Goal: Information Seeking & Learning: Learn about a topic

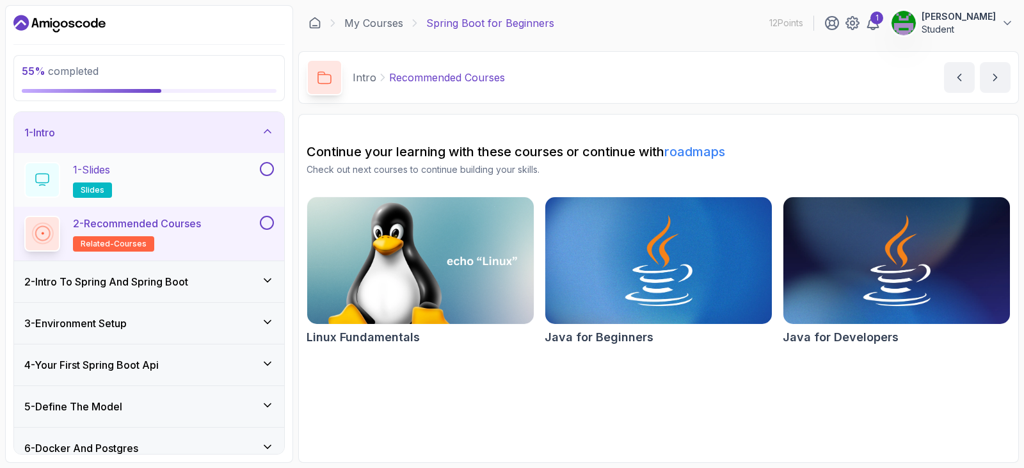
drag, startPoint x: 265, startPoint y: 171, endPoint x: 268, endPoint y: 189, distance: 18.2
click at [265, 171] on button at bounding box center [267, 169] width 14 height 14
click at [267, 227] on button at bounding box center [267, 223] width 14 height 14
click at [240, 293] on div "2 - Intro To Spring And Spring Boot" at bounding box center [149, 281] width 270 height 41
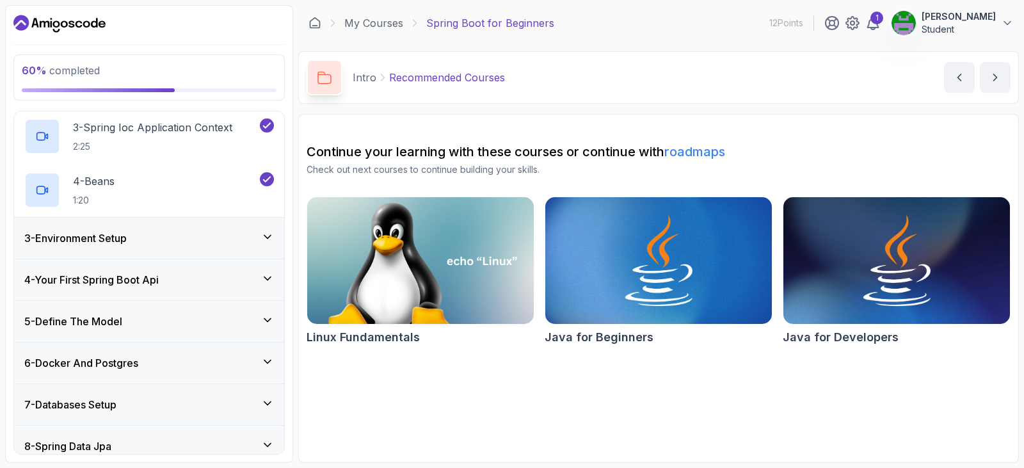
click at [228, 242] on div "3 - Environment Setup" at bounding box center [149, 237] width 250 height 15
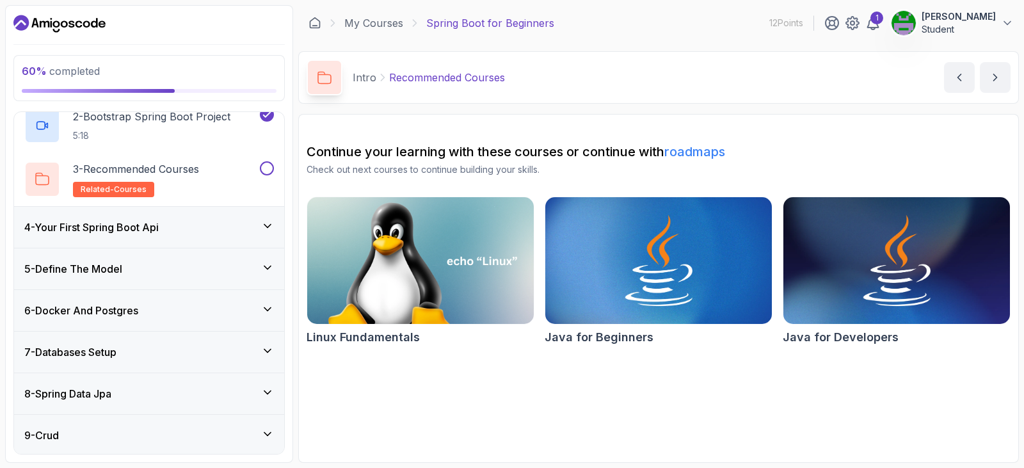
scroll to position [190, 0]
click at [268, 170] on button at bounding box center [267, 170] width 14 height 14
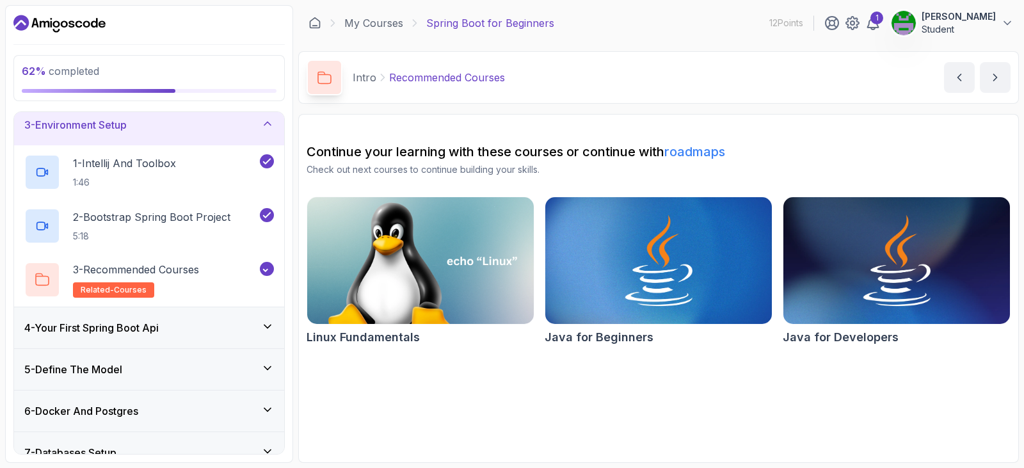
scroll to position [0, 0]
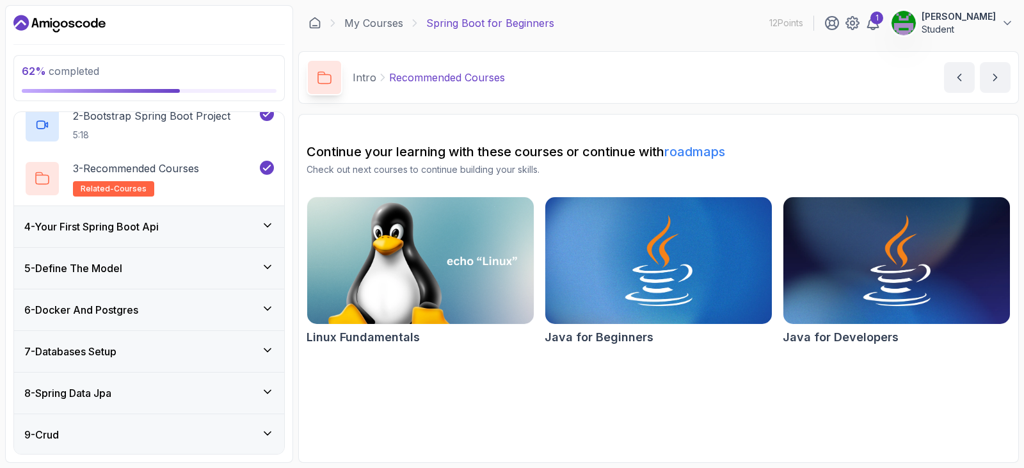
click at [220, 228] on div "4 - Your First Spring Boot Api" at bounding box center [149, 226] width 250 height 15
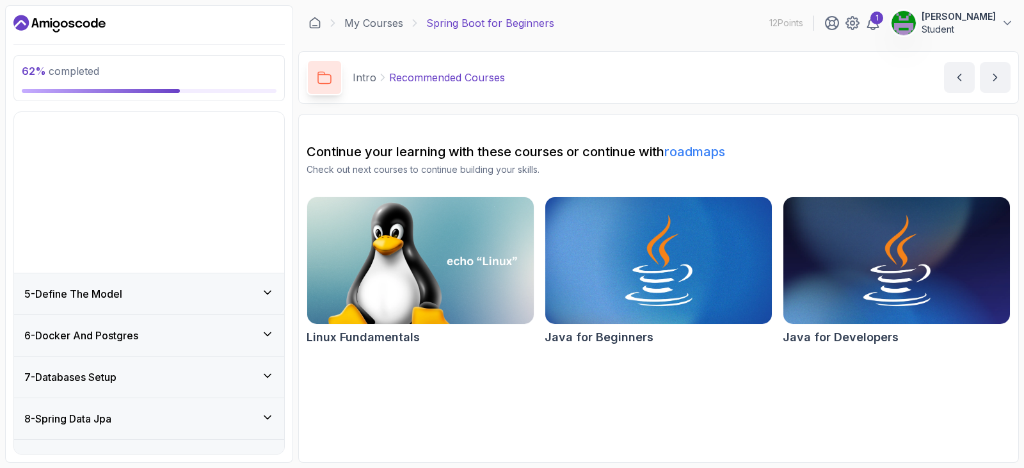
scroll to position [157, 0]
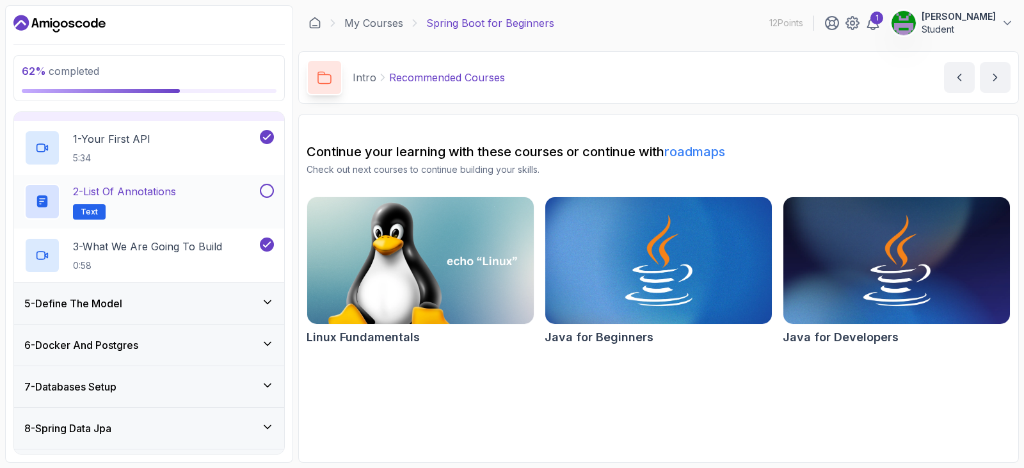
click at [263, 193] on button at bounding box center [267, 191] width 14 height 14
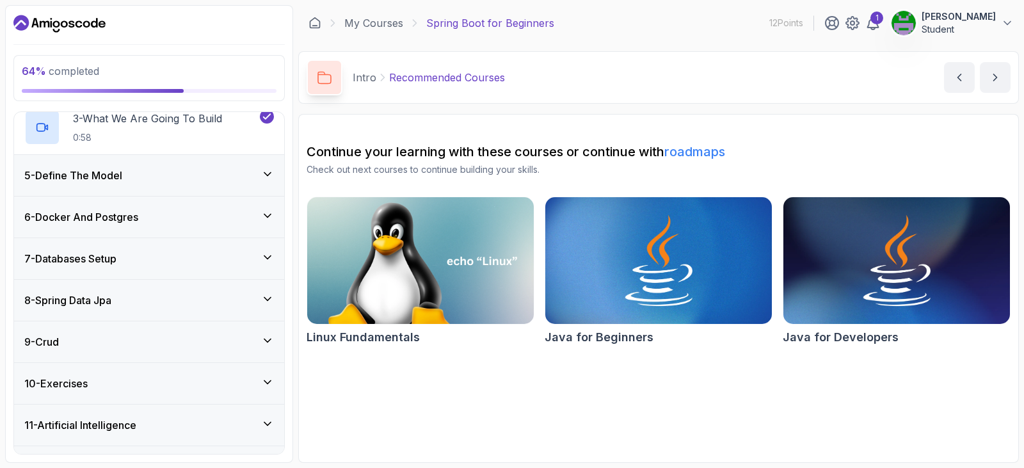
click at [219, 180] on div "5 - Define The Model" at bounding box center [149, 175] width 250 height 15
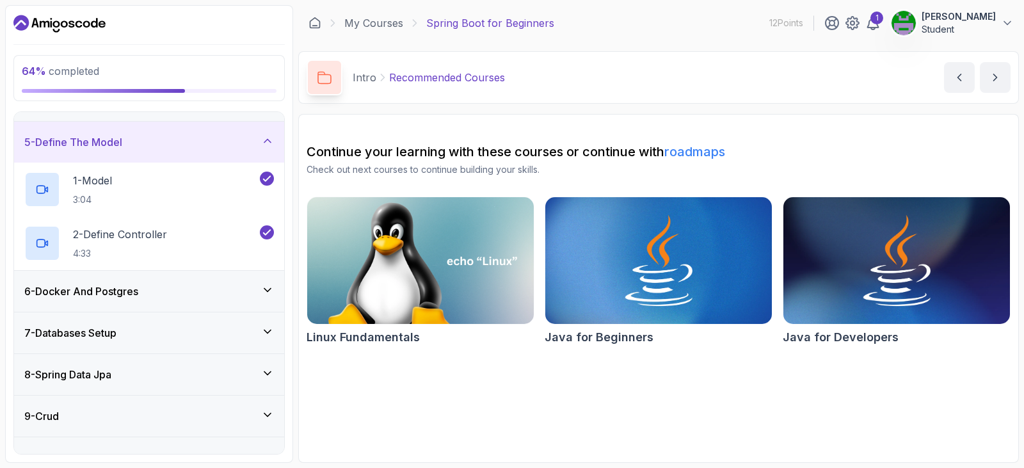
click at [244, 299] on div "6 - Docker And Postgres" at bounding box center [149, 291] width 270 height 41
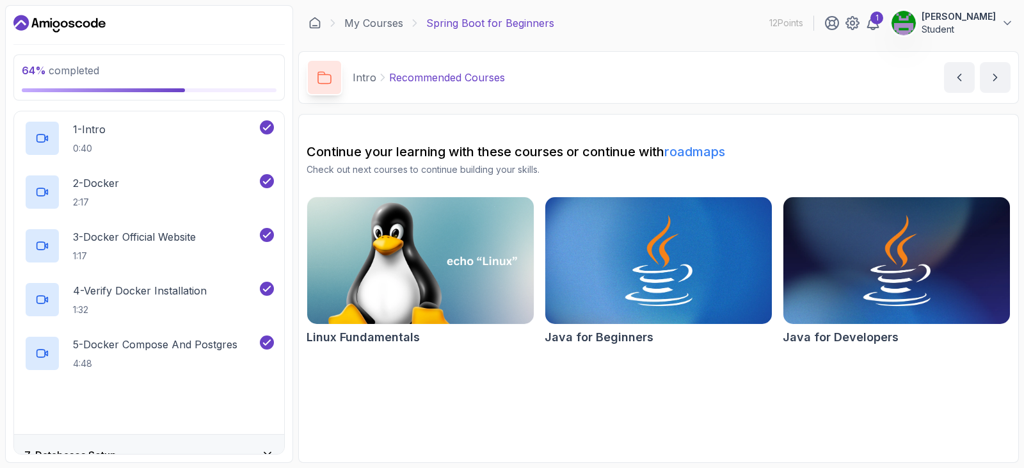
scroll to position [349, 0]
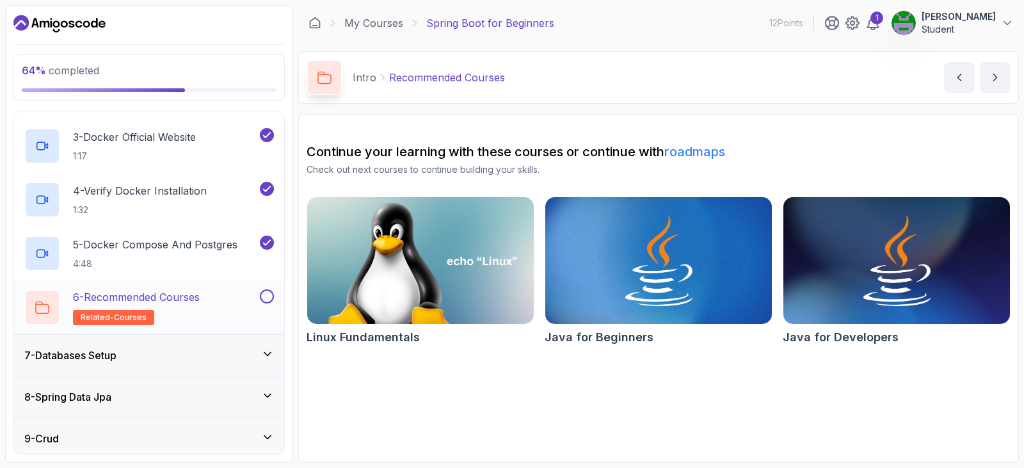
click at [268, 297] on button at bounding box center [267, 296] width 14 height 14
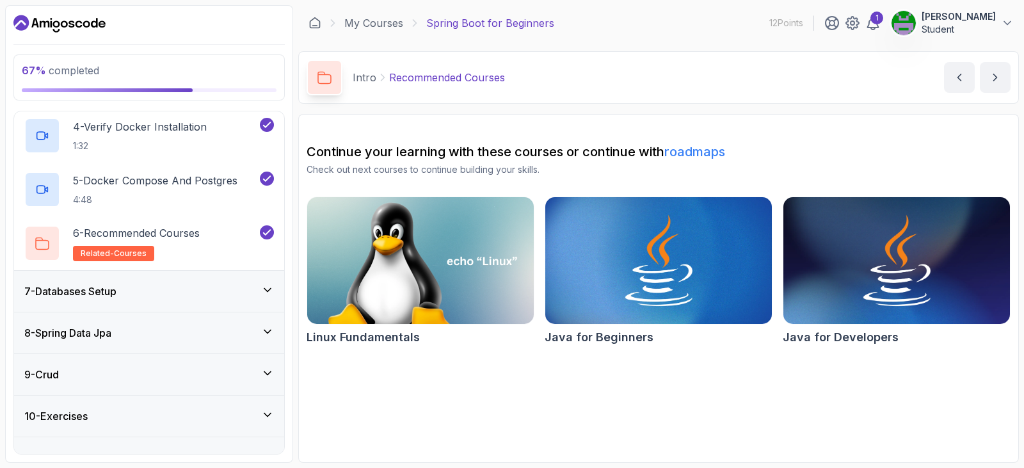
click at [225, 296] on div "7 - Databases Setup" at bounding box center [149, 290] width 250 height 15
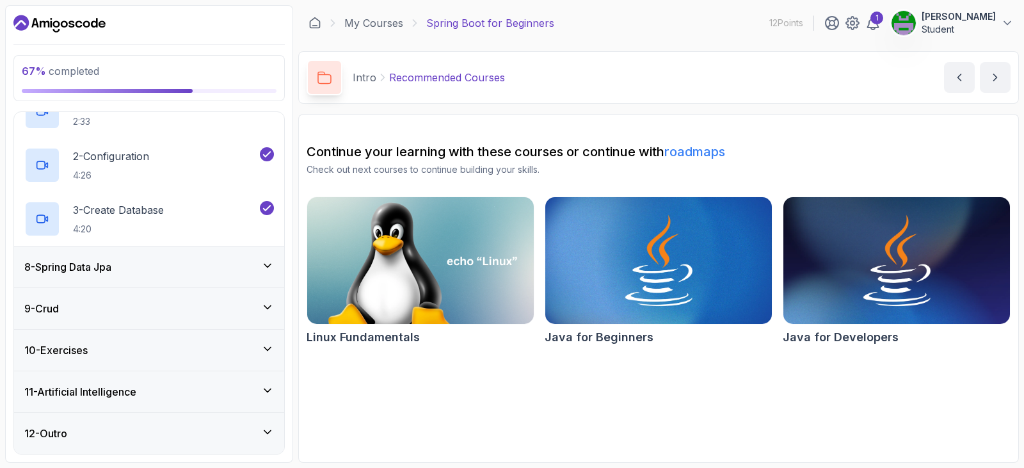
click at [228, 265] on div "8 - Spring Data Jpa" at bounding box center [149, 266] width 250 height 15
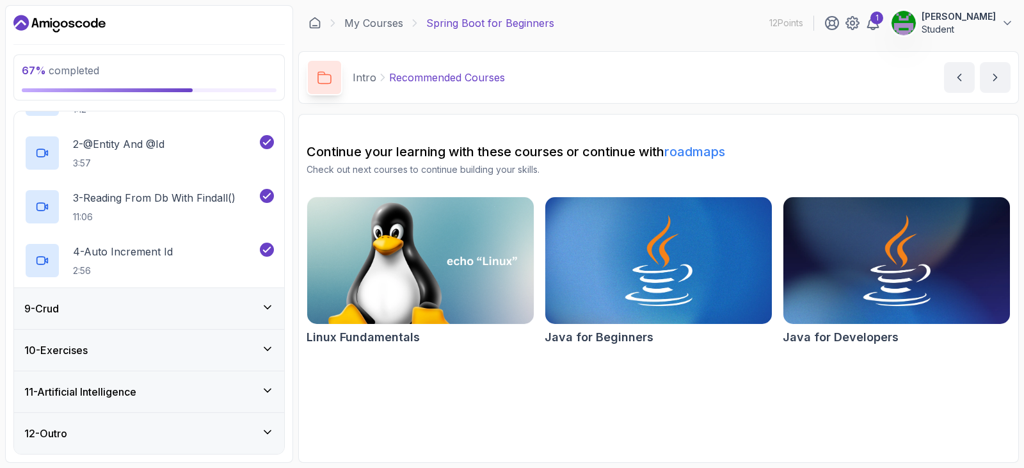
click at [212, 305] on div "9 - Crud" at bounding box center [149, 308] width 250 height 15
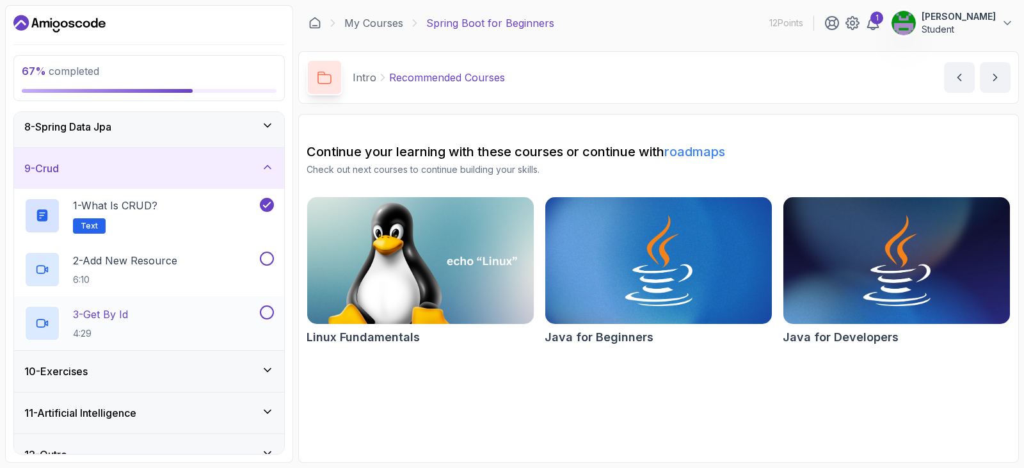
scroll to position [318, 0]
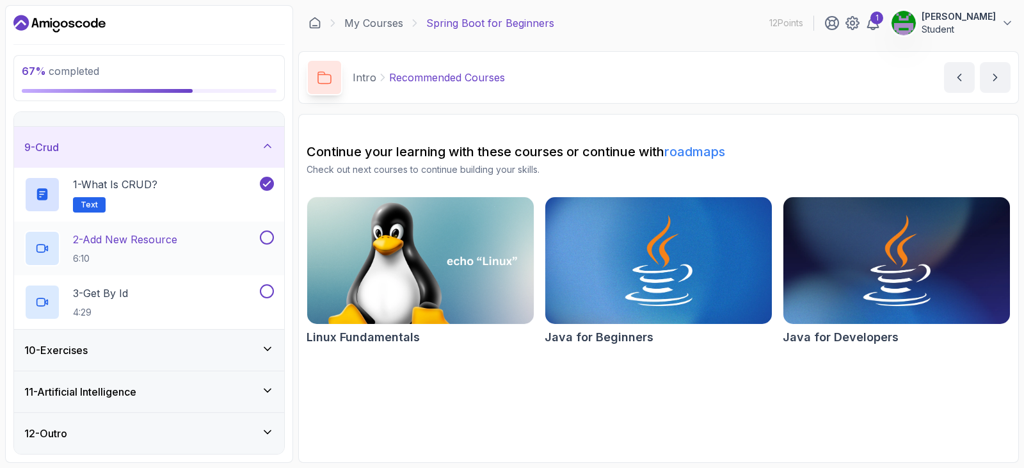
click at [198, 245] on div "2 - Add New Resource 6:10" at bounding box center [140, 248] width 233 height 36
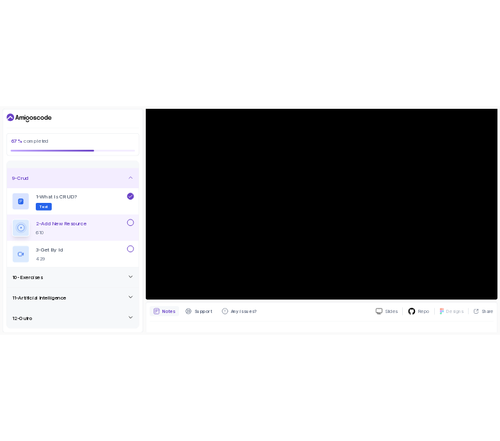
scroll to position [128, 0]
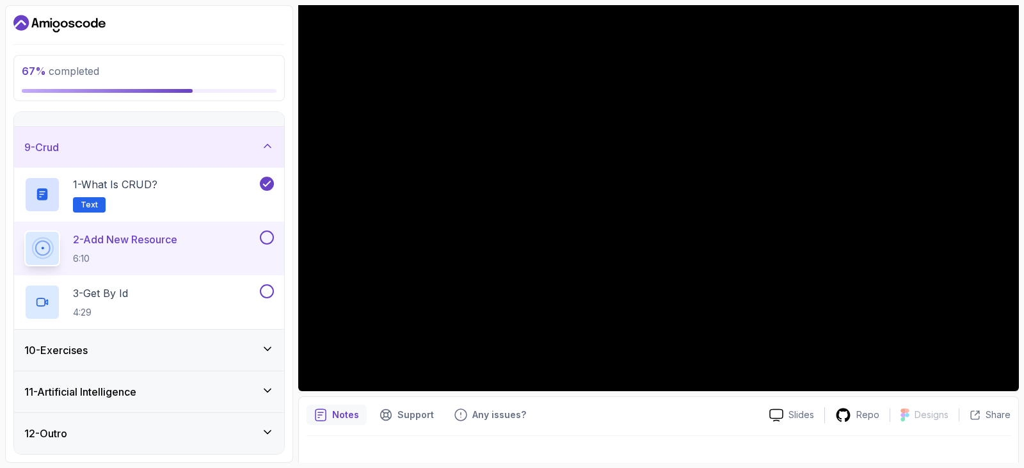
click at [795, 455] on div at bounding box center [658, 454] width 704 height 36
click at [692, 429] on div "Notes Support Any issues? Slides Repo Designs Design not available Share" at bounding box center [658, 438] width 720 height 84
click at [790, 452] on div at bounding box center [658, 454] width 704 height 36
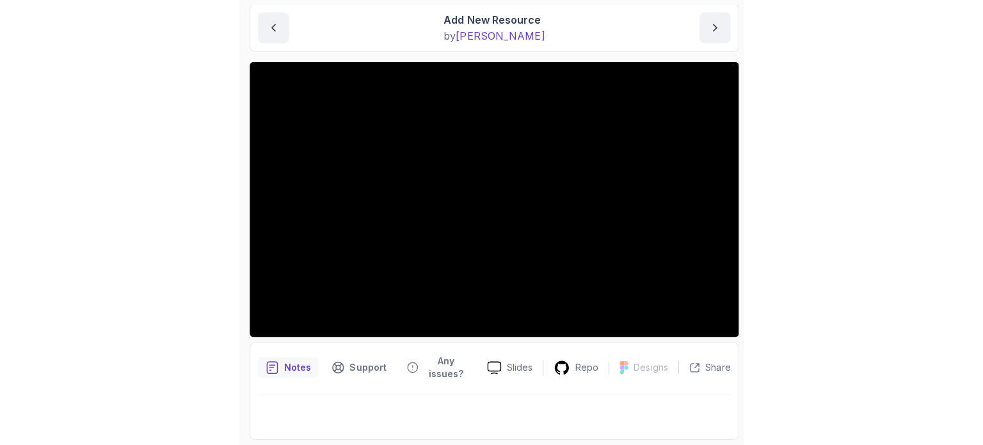
scroll to position [133, 0]
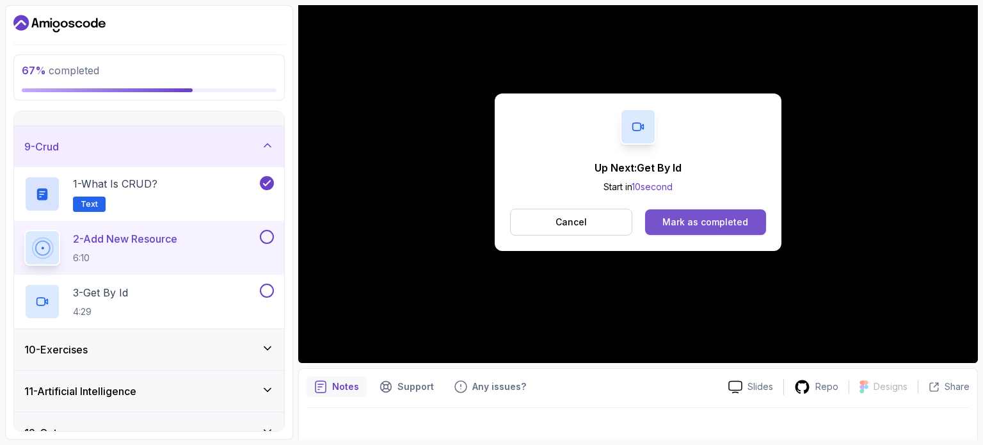
click at [683, 218] on div "Mark as completed" at bounding box center [705, 222] width 86 height 13
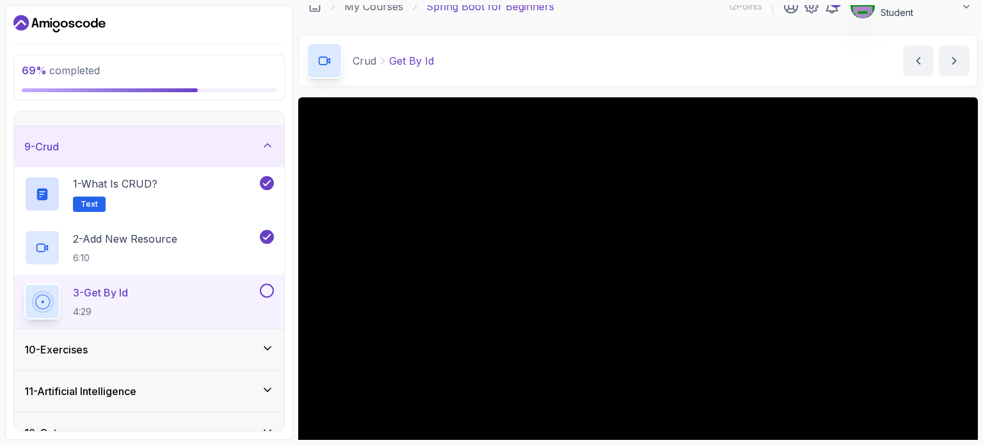
scroll to position [145, 0]
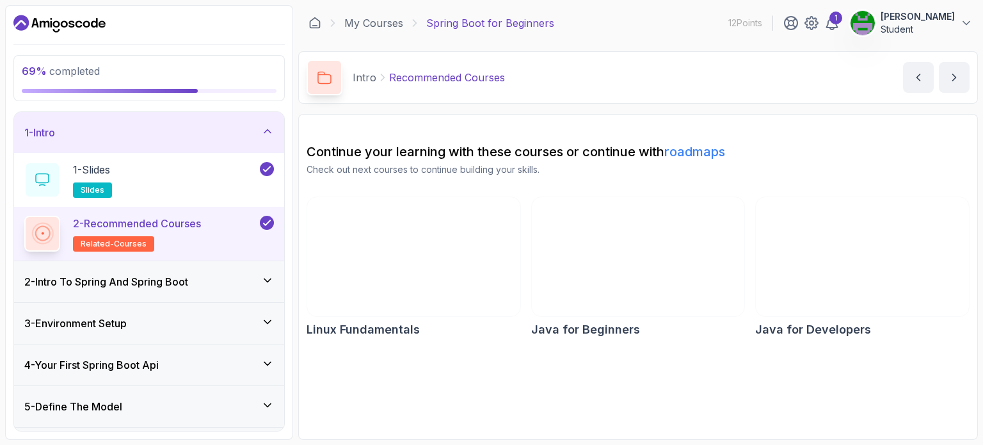
scroll to position [284, 0]
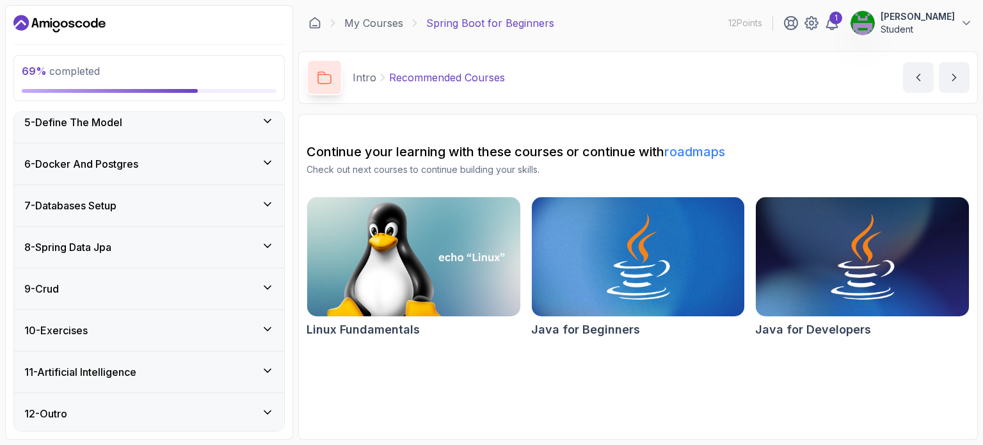
click at [149, 248] on div "8 - Spring Data Jpa" at bounding box center [149, 246] width 250 height 15
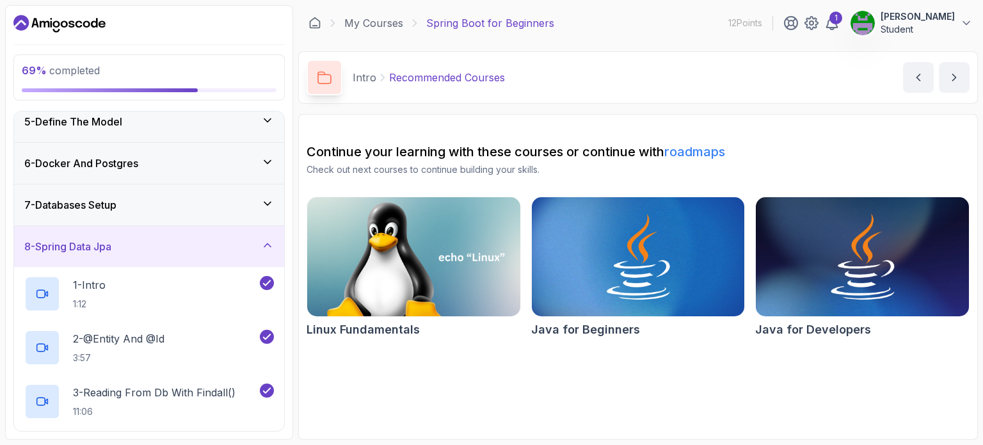
scroll to position [392, 0]
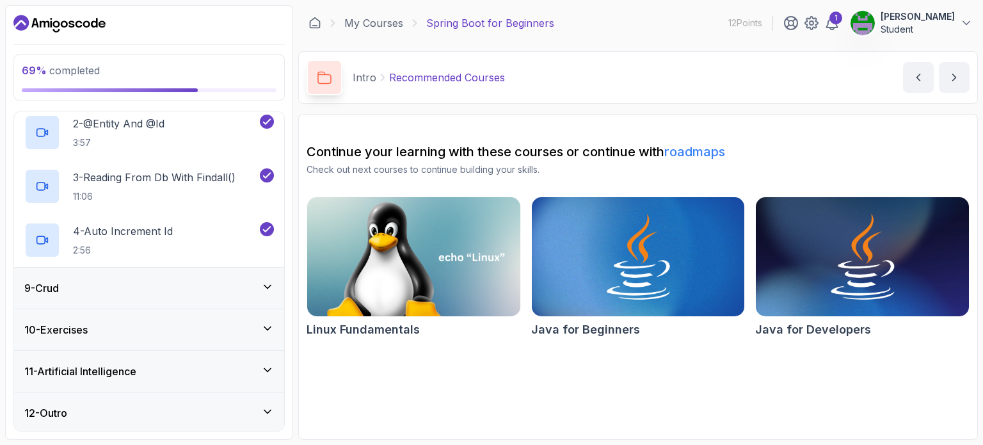
click at [171, 286] on div "9 - Crud" at bounding box center [149, 287] width 250 height 15
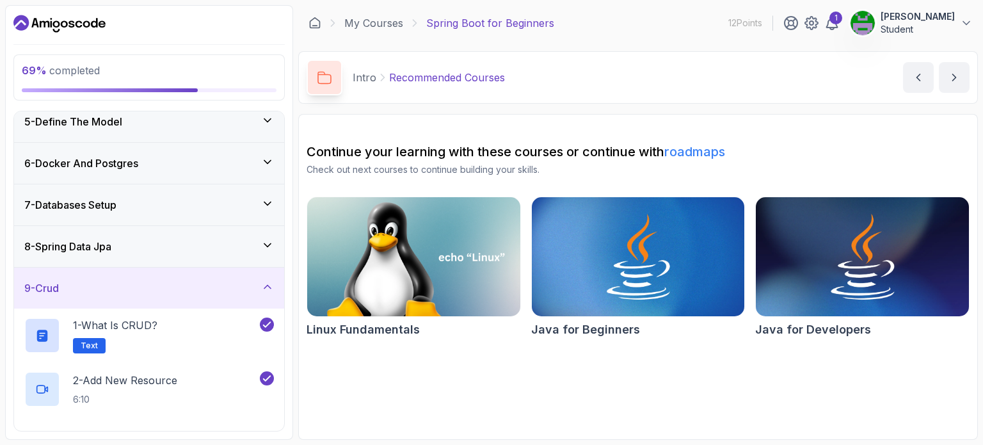
scroll to position [338, 0]
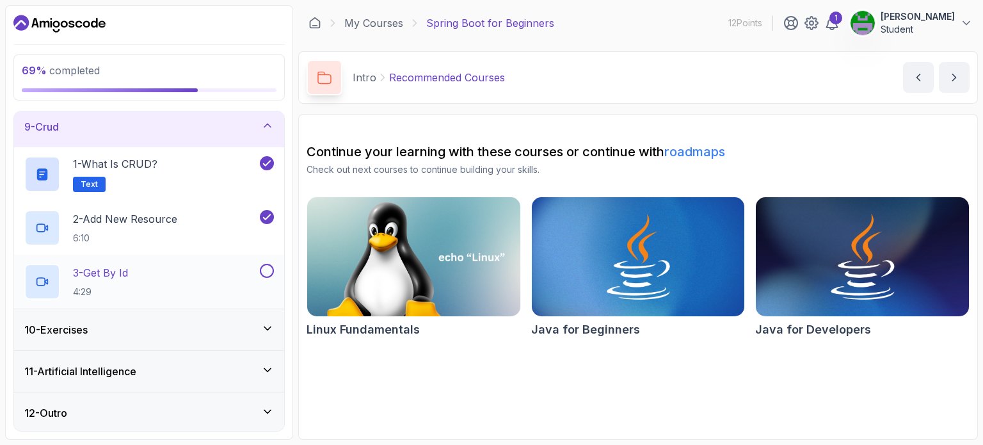
click at [177, 281] on div "3 - Get By Id 4:29" at bounding box center [140, 282] width 233 height 36
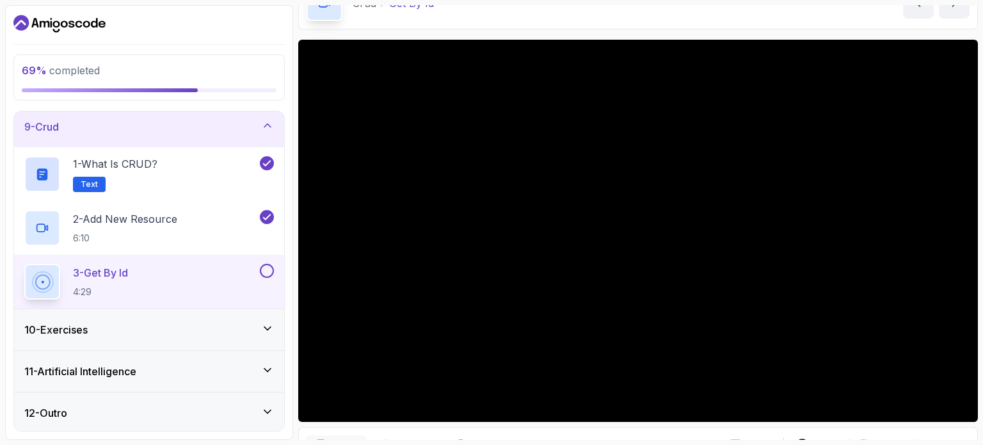
scroll to position [145, 0]
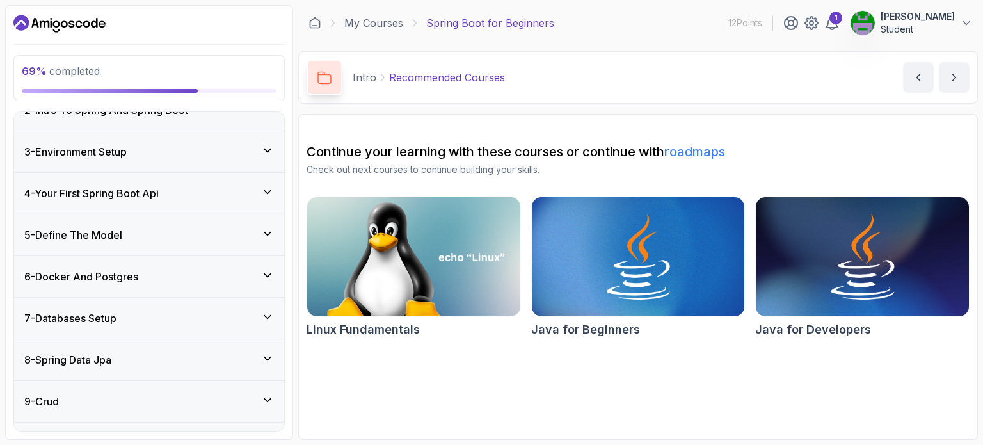
scroll to position [284, 0]
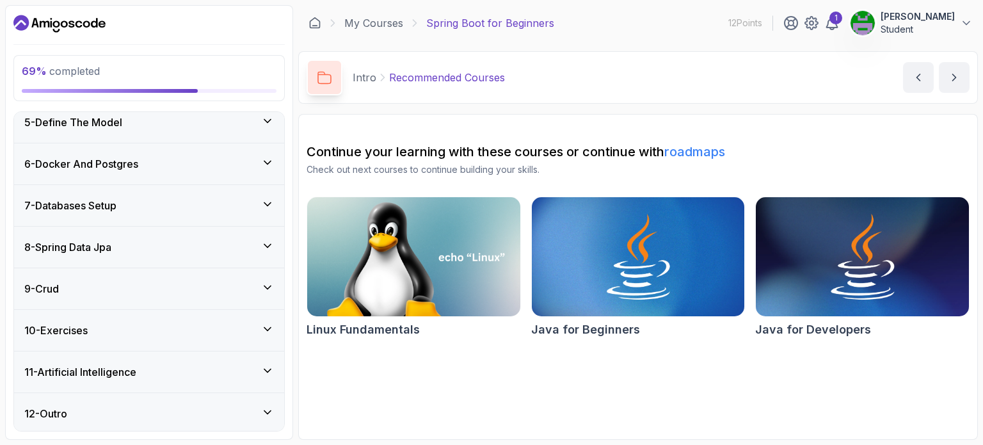
click at [150, 300] on div "9 - Crud" at bounding box center [149, 288] width 270 height 41
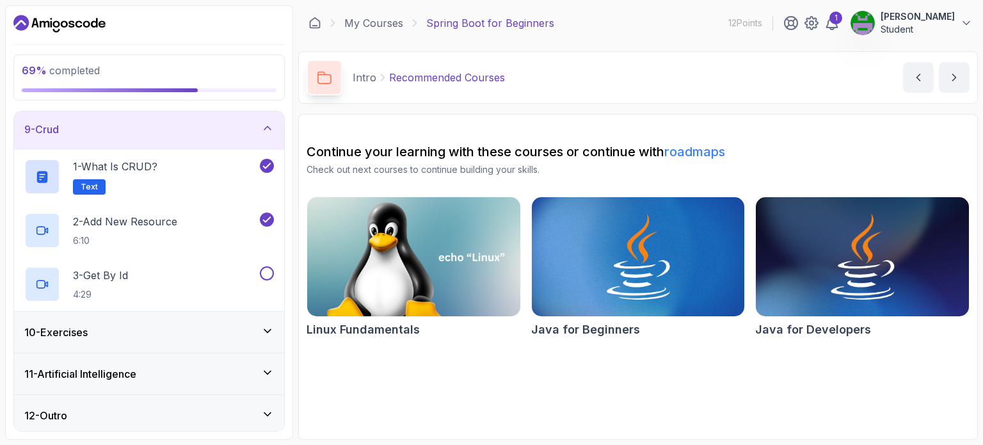
scroll to position [338, 0]
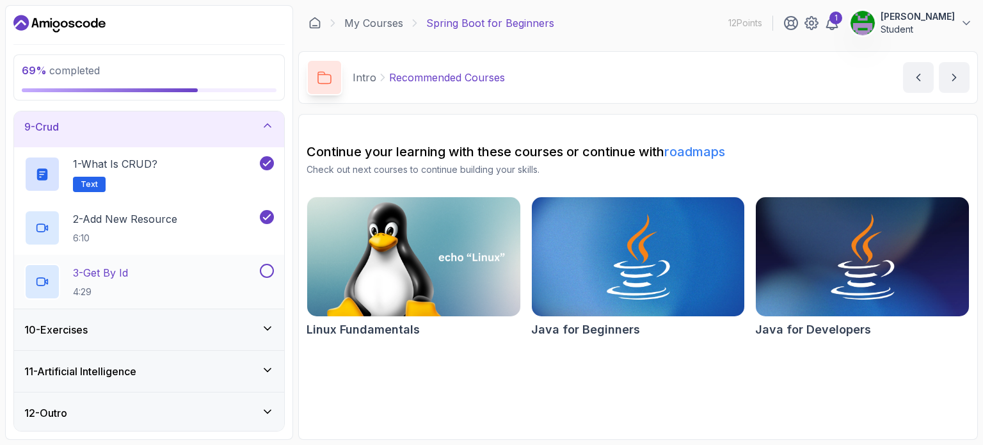
click at [182, 282] on div "3 - Get By Id 4:29" at bounding box center [140, 282] width 233 height 36
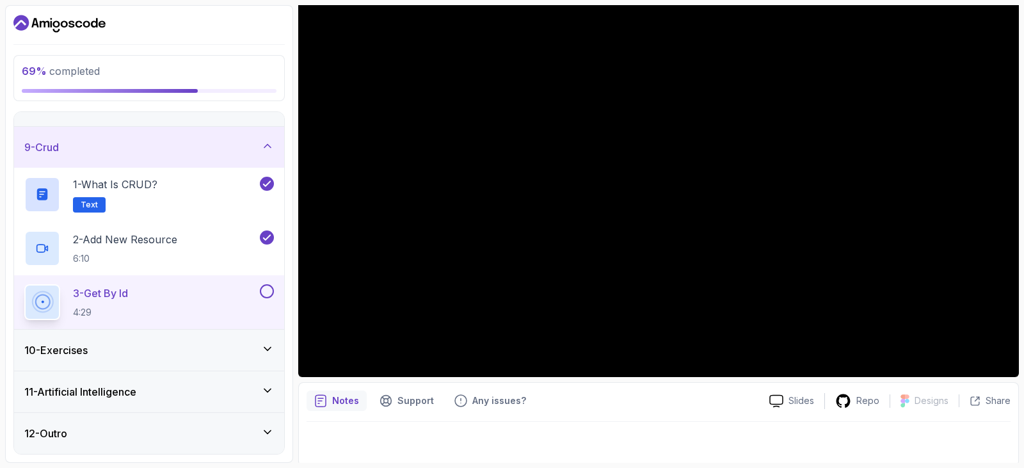
scroll to position [145, 0]
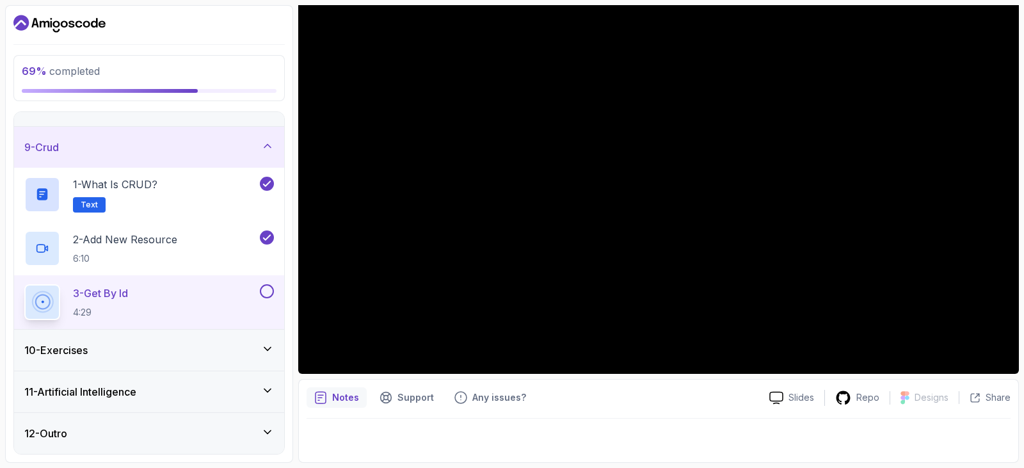
click at [147, 339] on div "10 - Exercises" at bounding box center [149, 349] width 270 height 41
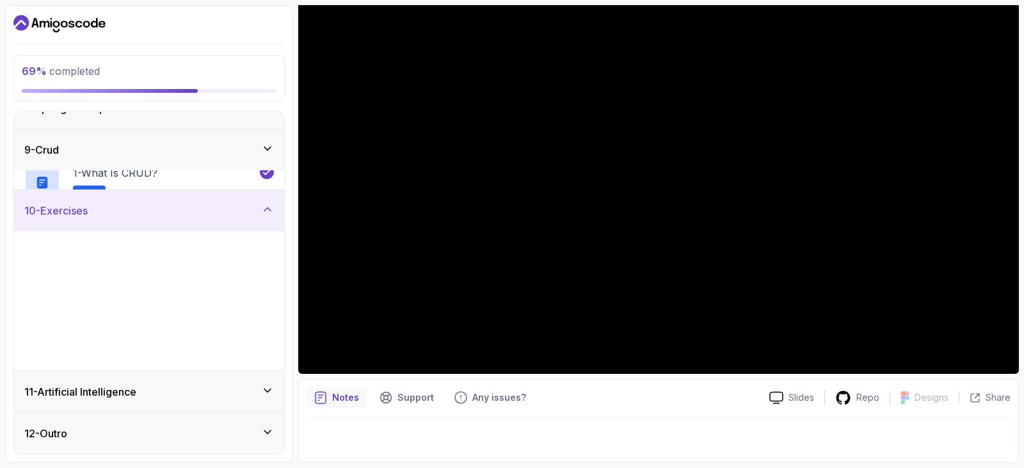
scroll to position [318, 0]
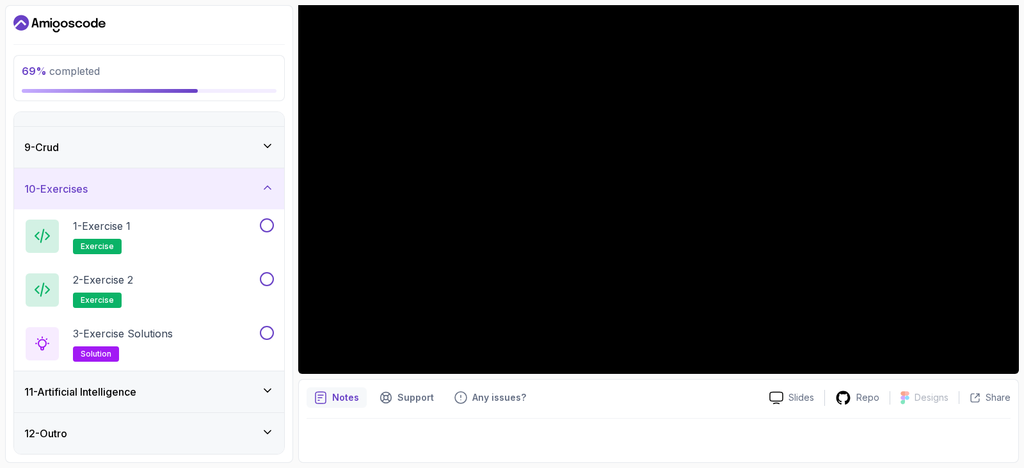
click at [154, 191] on div "10 - Exercises" at bounding box center [149, 188] width 250 height 15
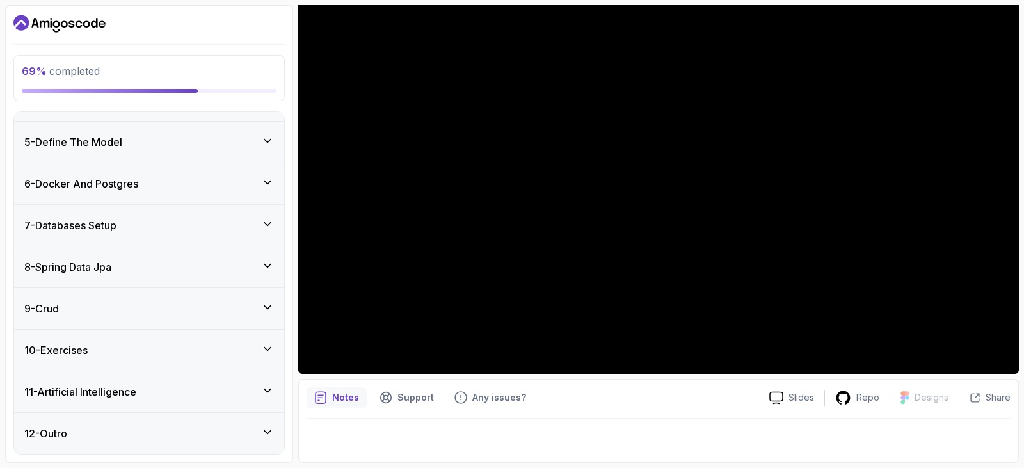
click at [160, 394] on div "11 - Artificial Intelligence" at bounding box center [149, 391] width 250 height 15
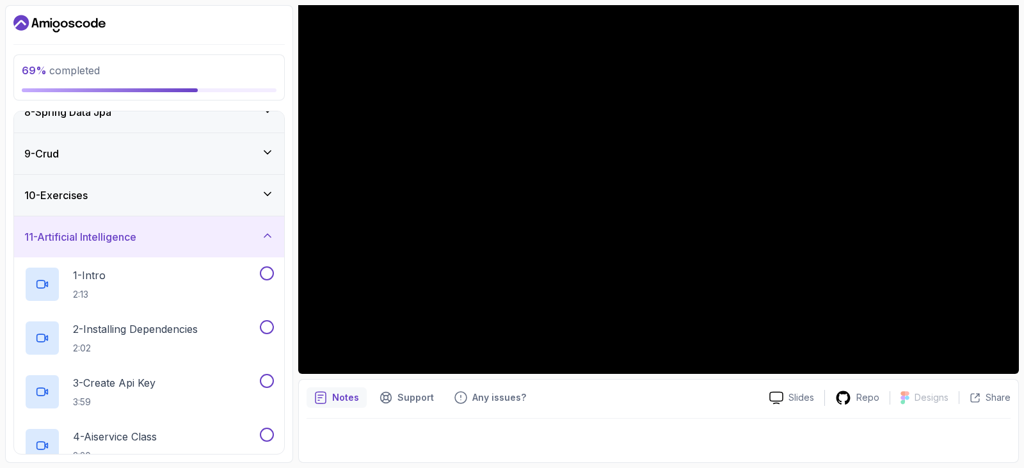
scroll to position [276, 0]
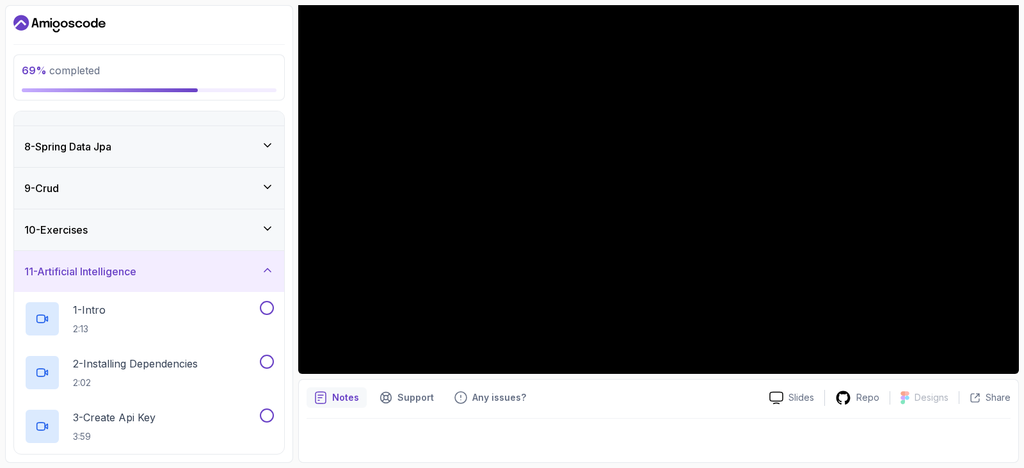
click at [193, 267] on div "11 - Artificial Intelligence" at bounding box center [149, 271] width 250 height 15
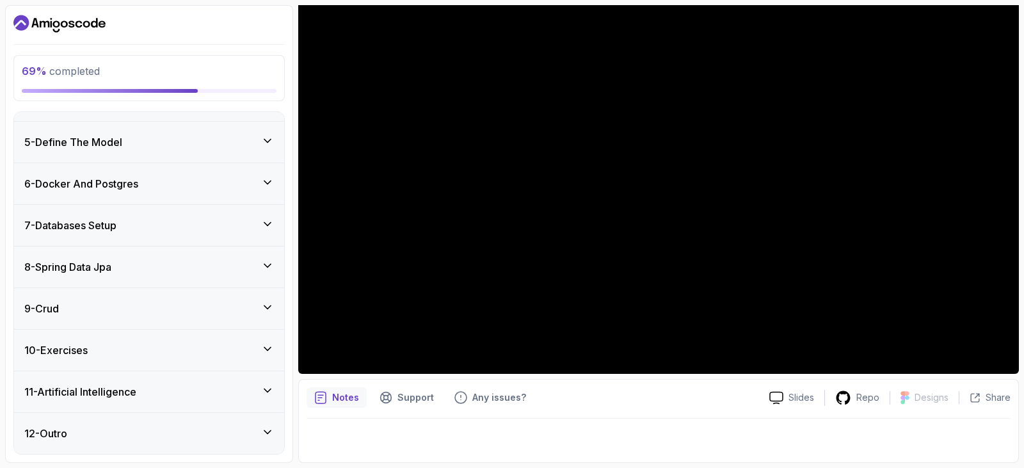
click at [209, 360] on div "10 - Exercises" at bounding box center [149, 349] width 270 height 41
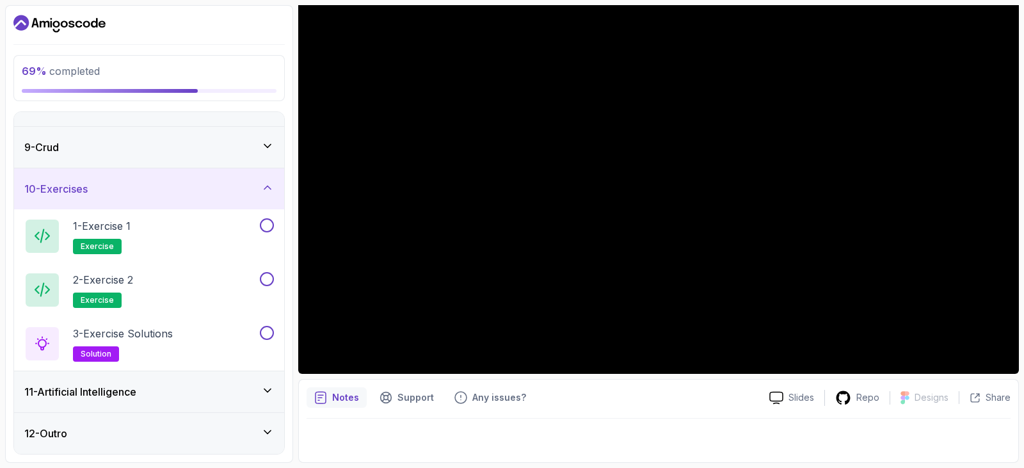
click at [175, 174] on div "10 - Exercises" at bounding box center [149, 188] width 270 height 41
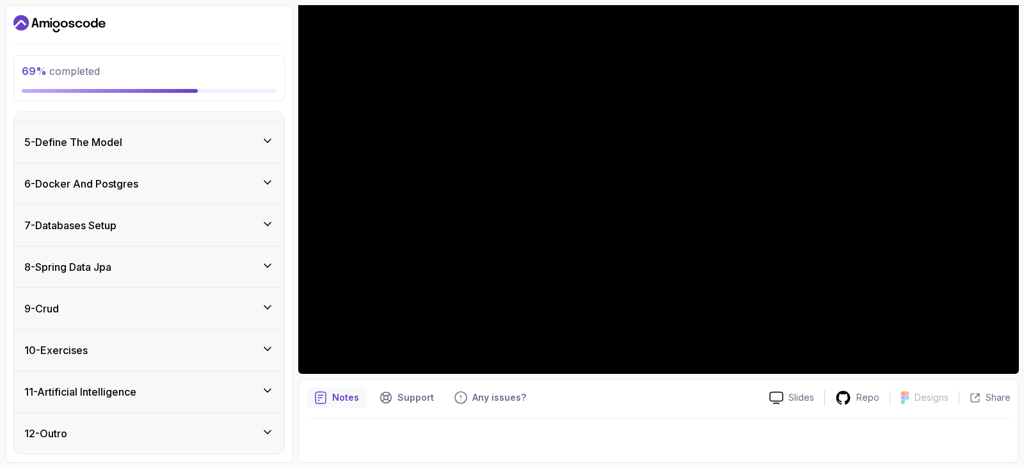
click at [200, 335] on div "10 - Exercises" at bounding box center [149, 349] width 270 height 41
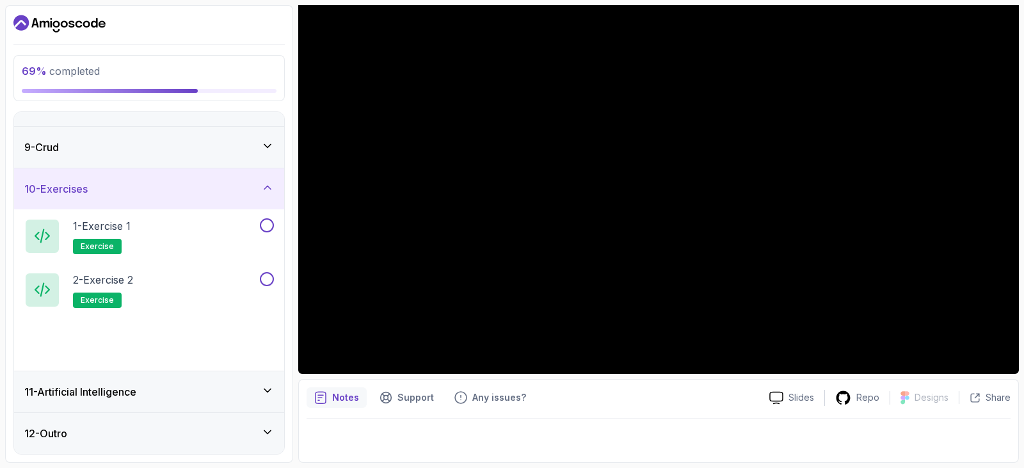
click at [193, 187] on div "10 - Exercises" at bounding box center [149, 188] width 250 height 15
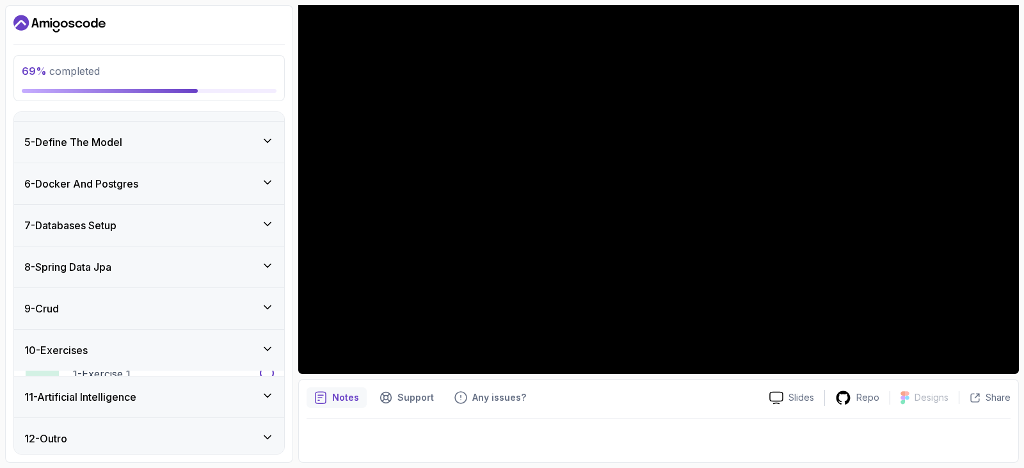
scroll to position [157, 0]
click at [200, 299] on div "9 - Crud" at bounding box center [149, 308] width 270 height 41
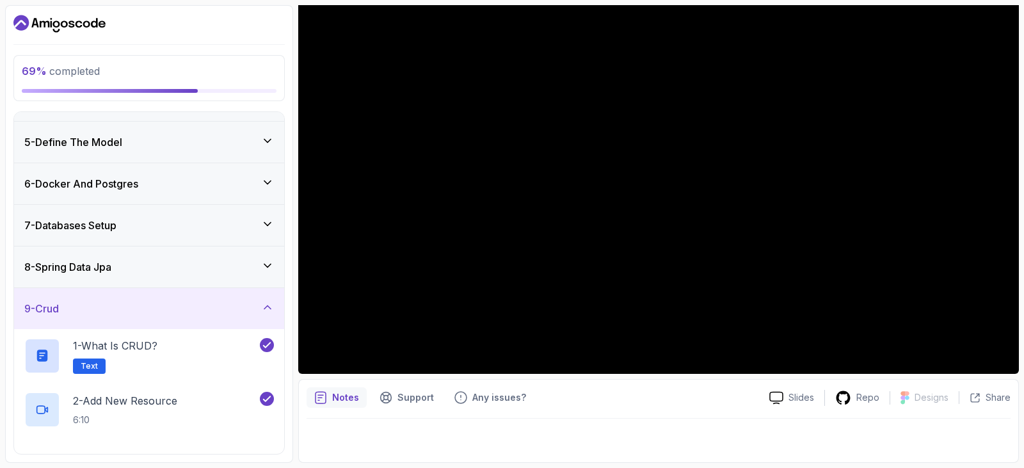
click at [200, 299] on div "9 - Crud" at bounding box center [149, 308] width 270 height 41
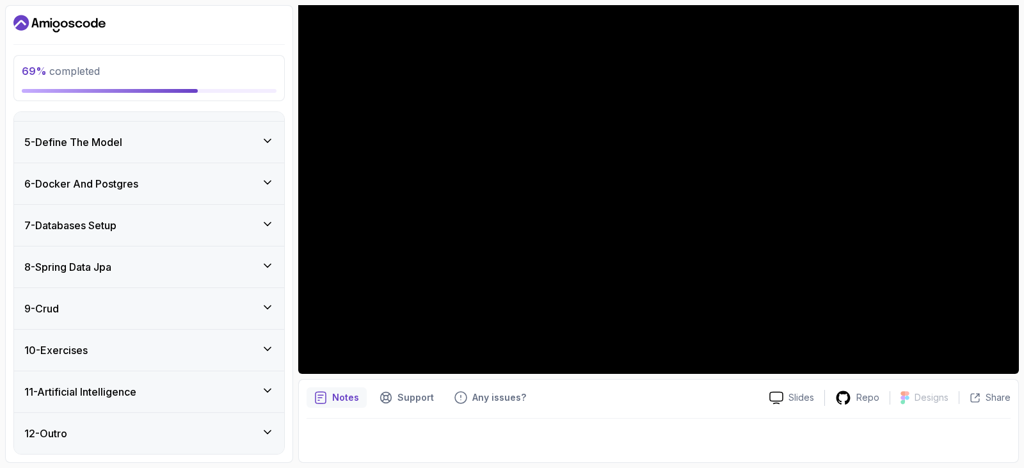
click at [198, 296] on div "9 - Crud" at bounding box center [149, 308] width 270 height 41
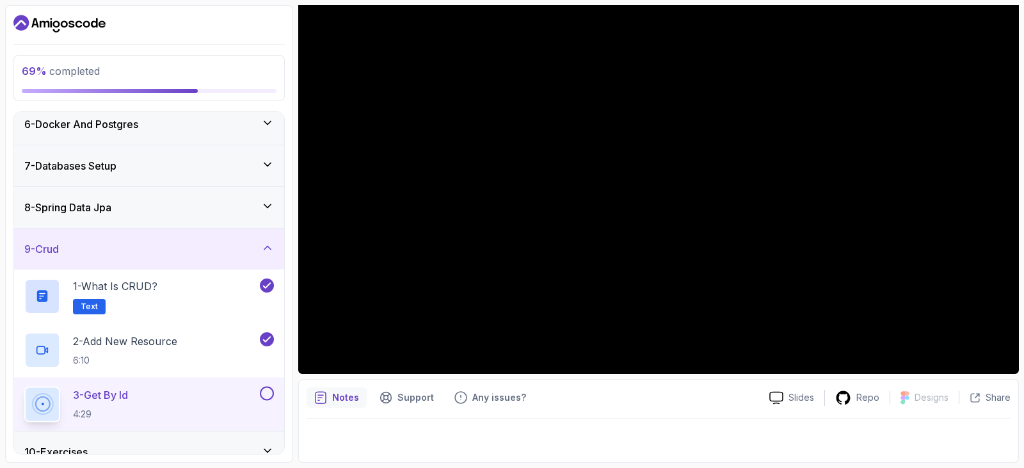
scroll to position [318, 0]
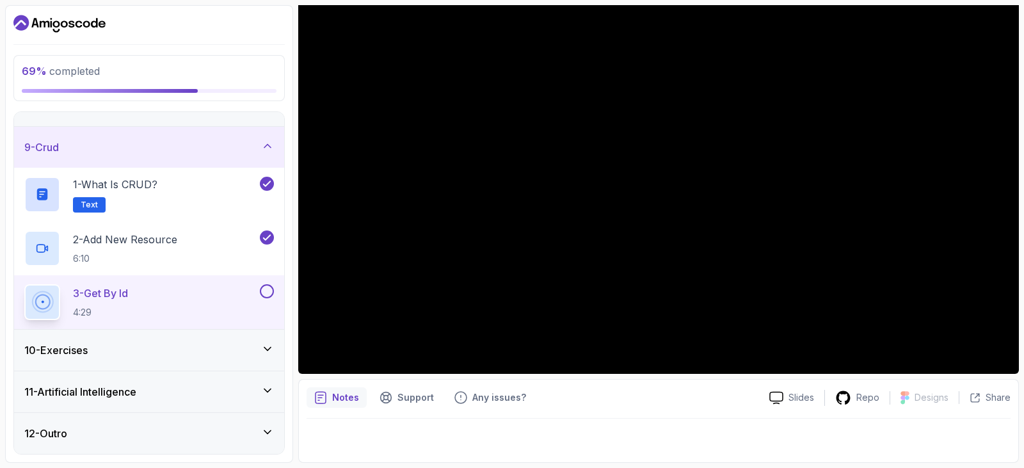
click at [158, 354] on div "10 - Exercises" at bounding box center [149, 349] width 250 height 15
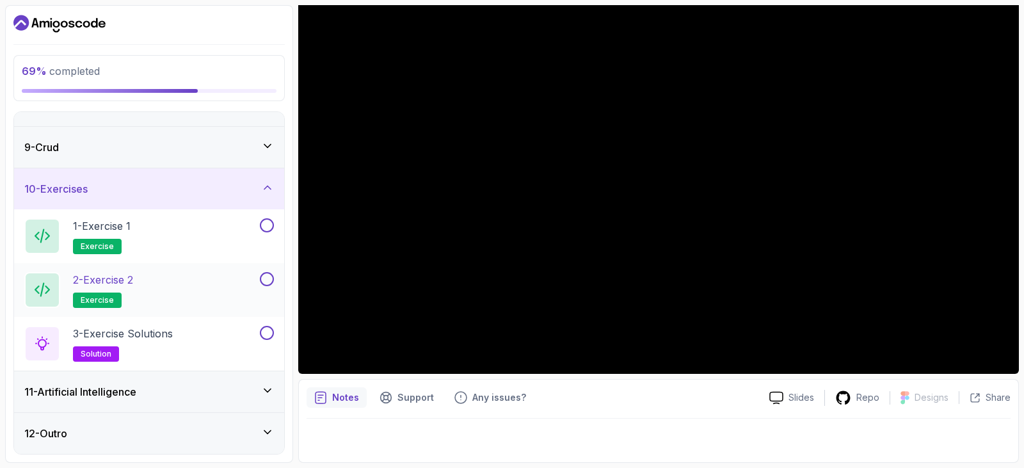
click at [171, 290] on div "2 - Exercise 2 exercise" at bounding box center [140, 290] width 233 height 36
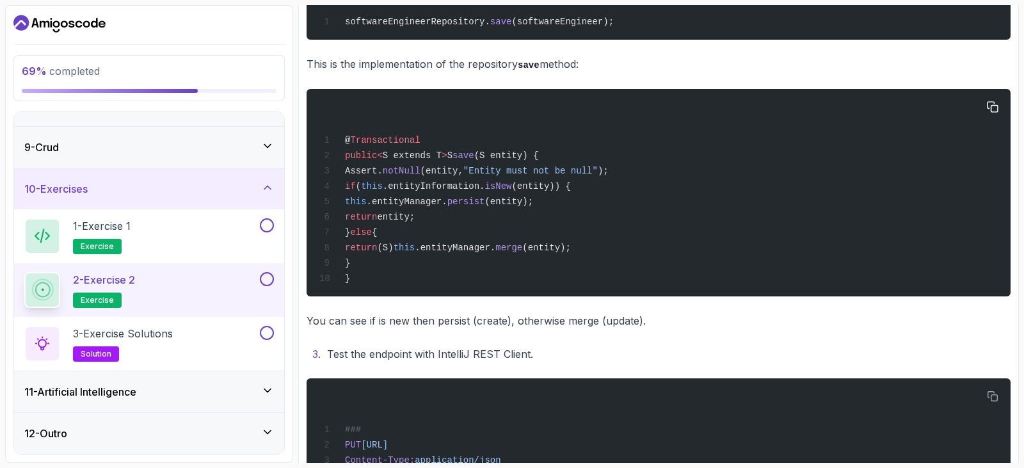
scroll to position [531, 0]
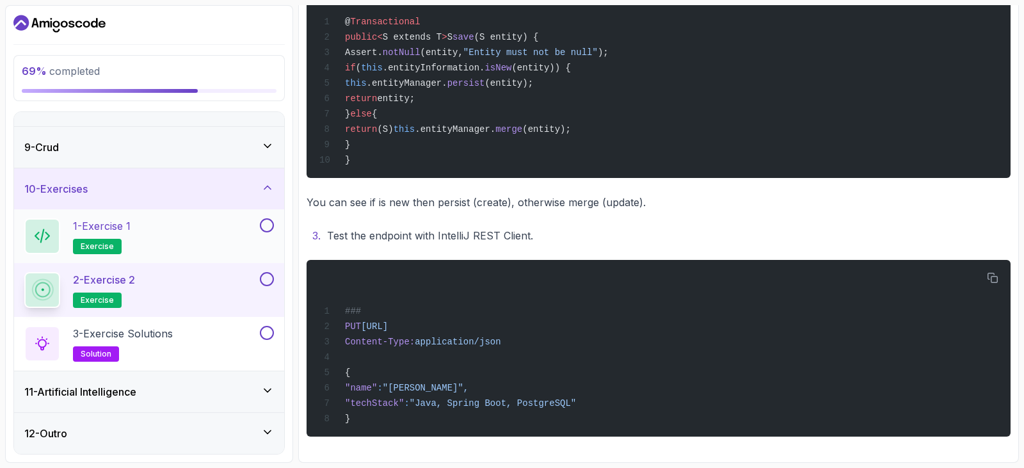
click at [165, 239] on div "1 - Exercise 1 exercise" at bounding box center [140, 236] width 233 height 36
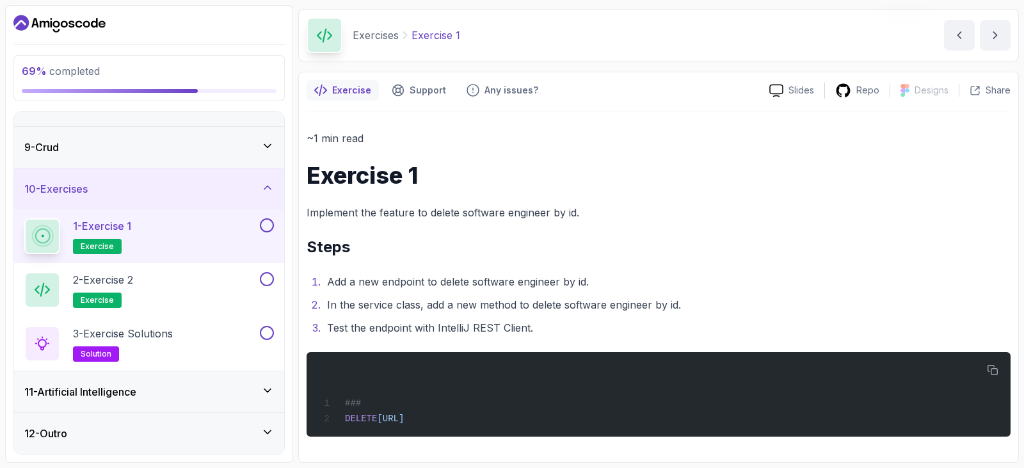
click at [171, 395] on div "11 - Artificial Intelligence" at bounding box center [149, 391] width 250 height 15
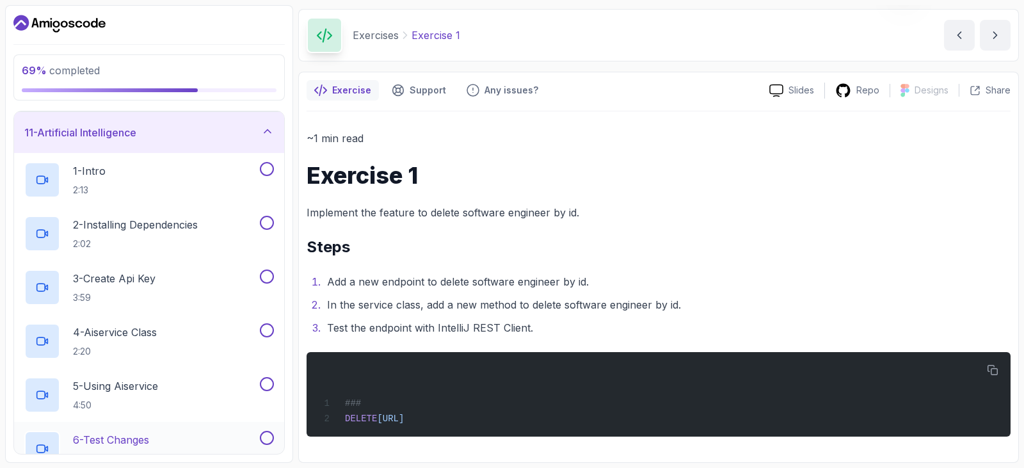
scroll to position [404, 0]
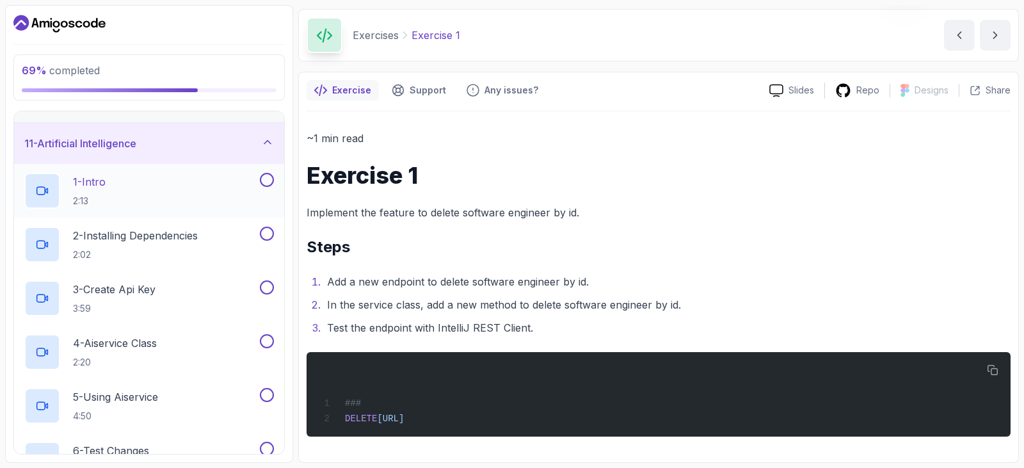
click at [145, 197] on div "1 - Intro 2:13" at bounding box center [140, 191] width 233 height 36
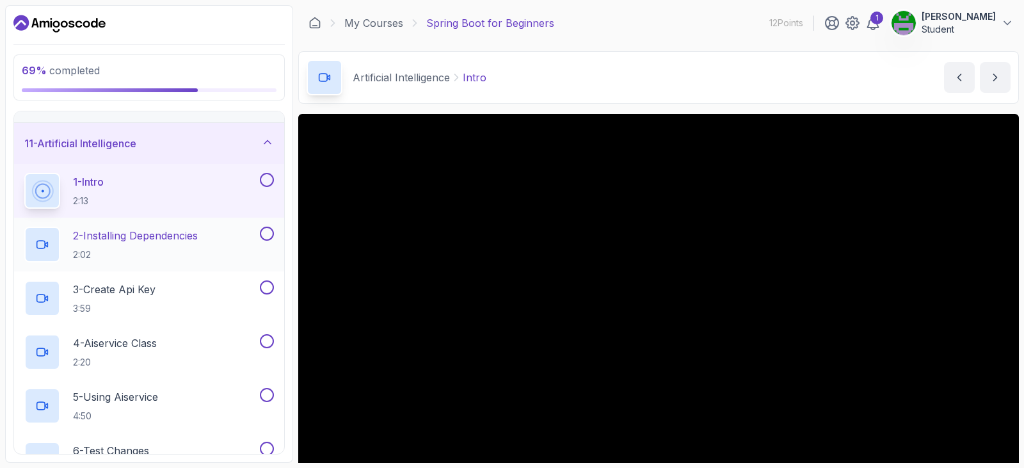
click at [155, 247] on h2 "2 - Installing Dependencies 2:02" at bounding box center [135, 244] width 125 height 33
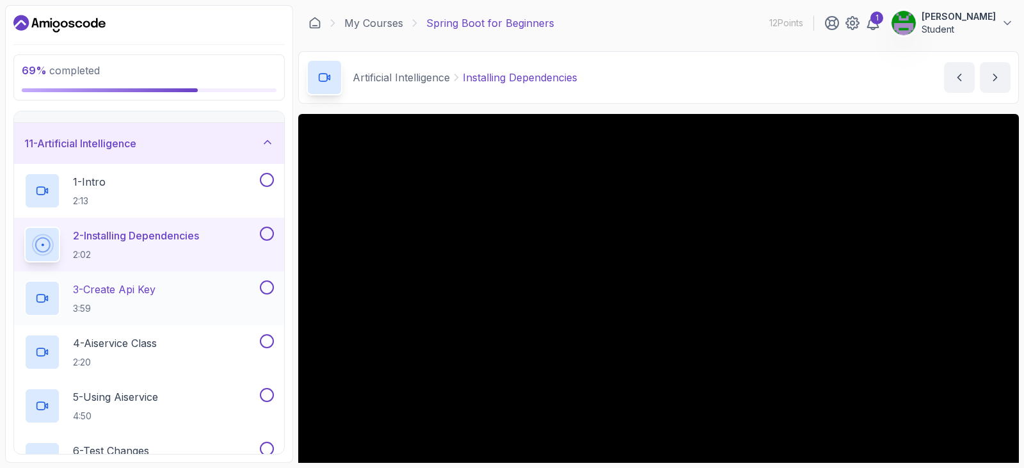
click at [164, 303] on div "3 - Create Api Key 3:59" at bounding box center [140, 298] width 233 height 36
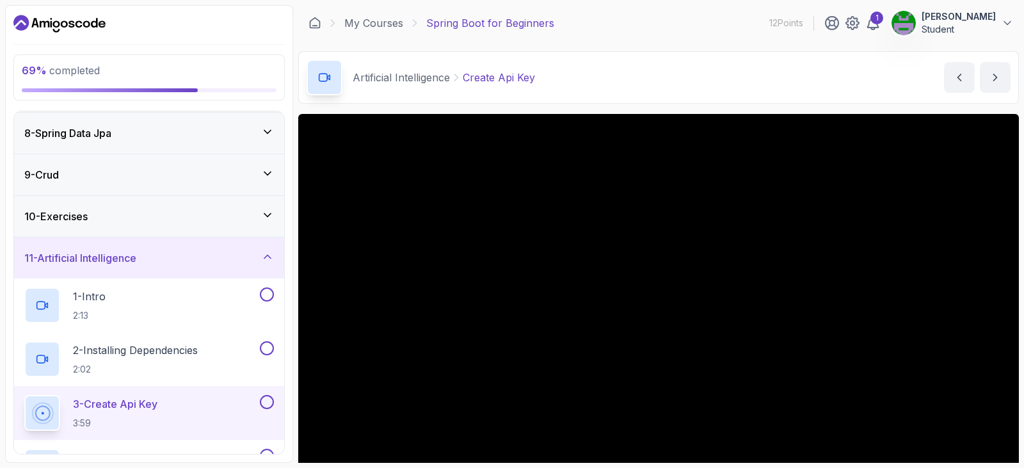
scroll to position [276, 0]
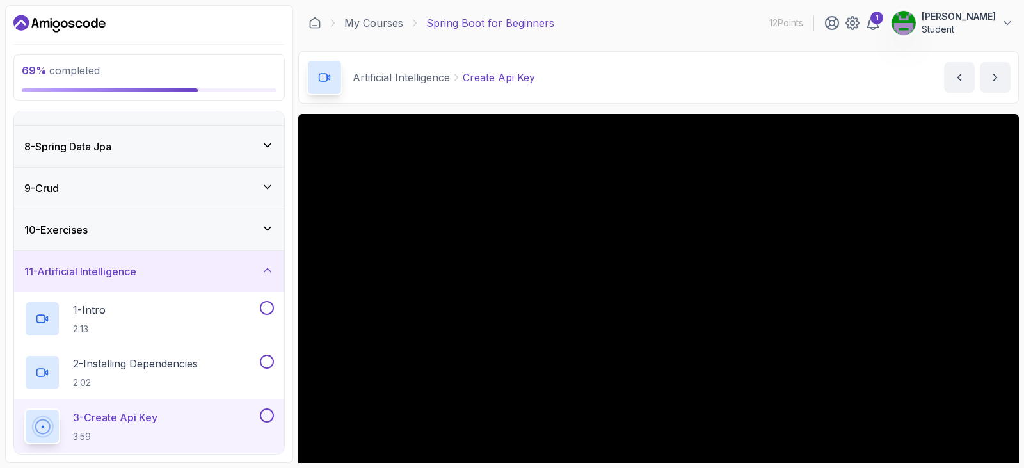
click at [154, 219] on div "10 - Exercises" at bounding box center [149, 229] width 270 height 41
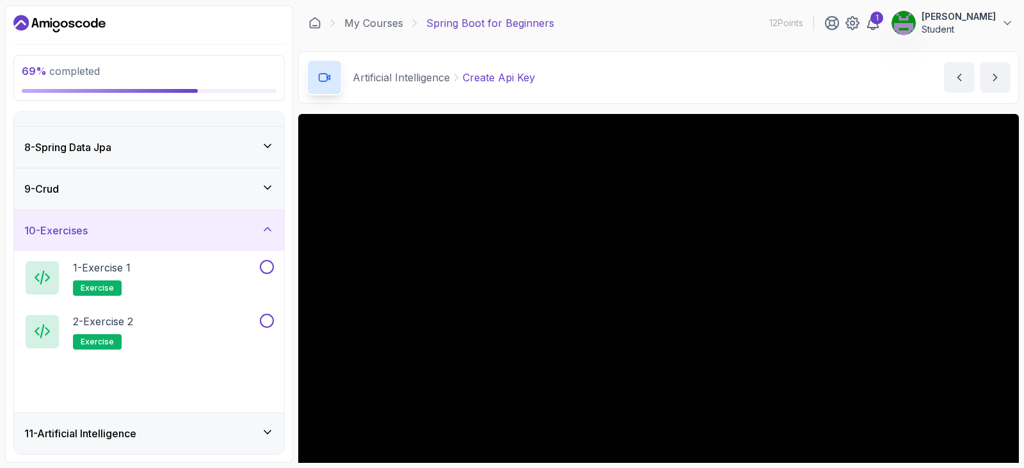
click at [154, 195] on div "9 - Crud" at bounding box center [149, 188] width 250 height 15
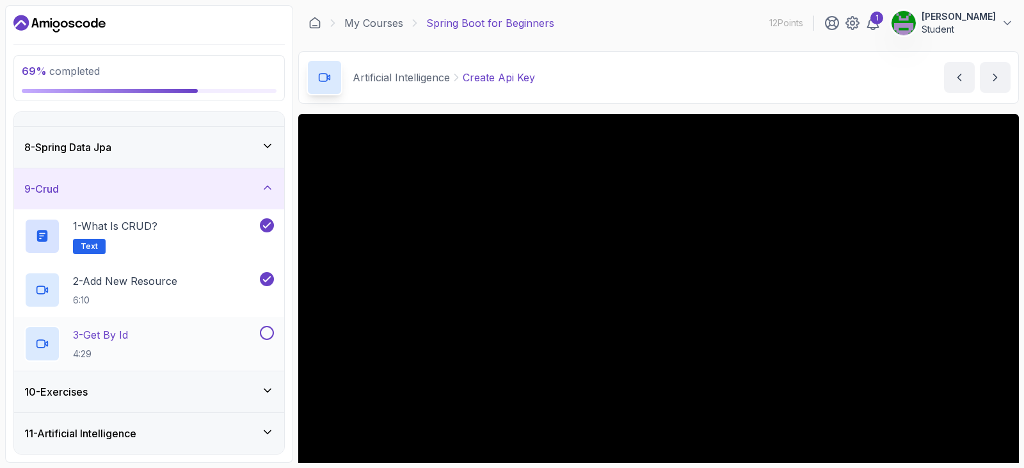
click at [174, 337] on div "3 - Get By Id 4:29" at bounding box center [140, 344] width 233 height 36
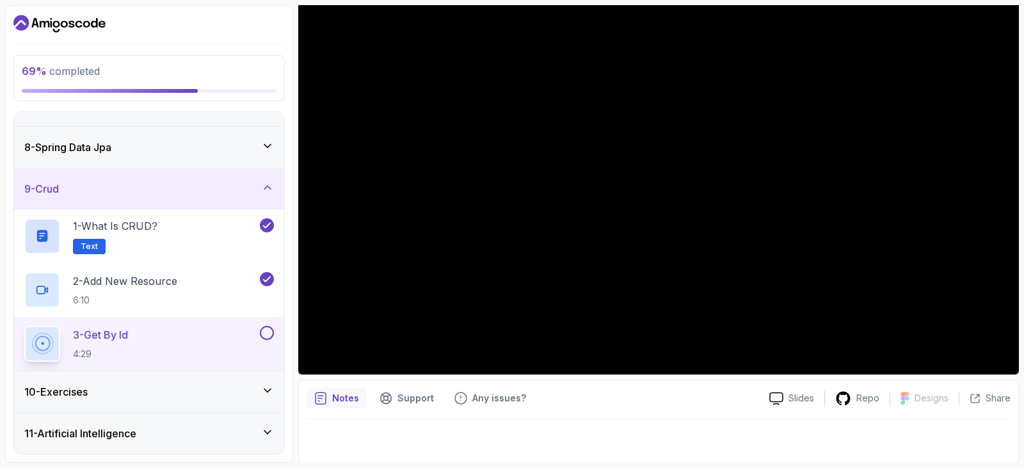
scroll to position [145, 0]
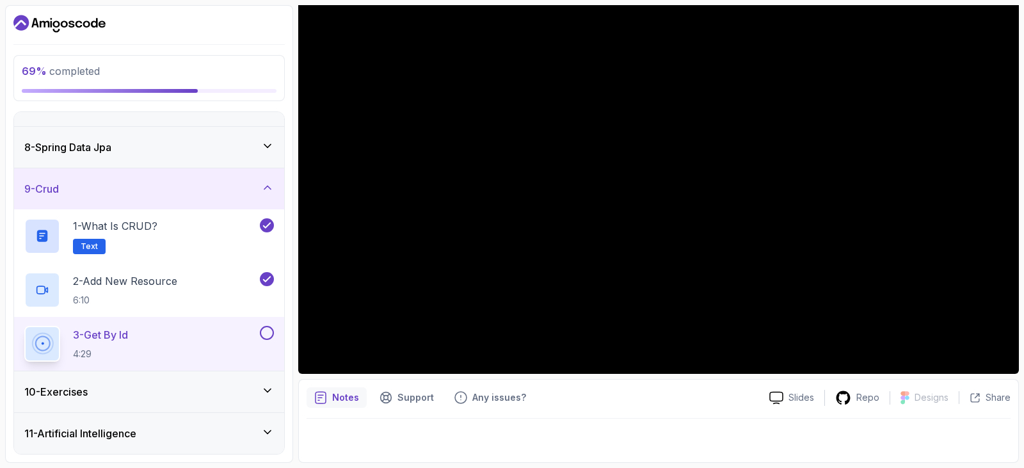
click at [264, 332] on button at bounding box center [267, 333] width 14 height 14
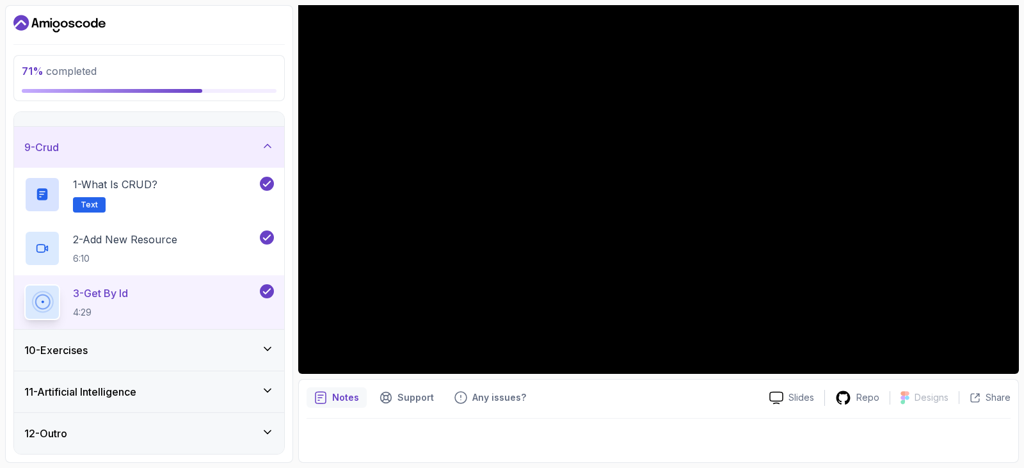
click at [216, 347] on div "10 - Exercises" at bounding box center [149, 349] width 250 height 15
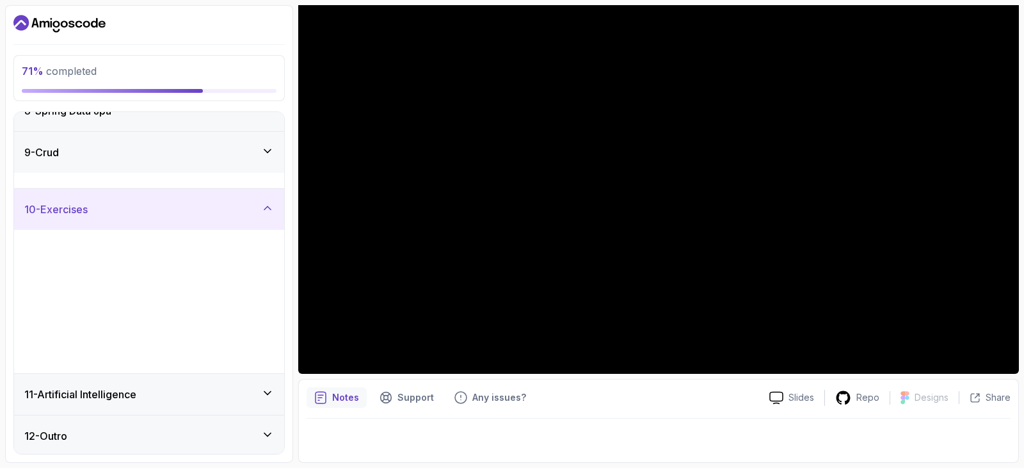
scroll to position [318, 0]
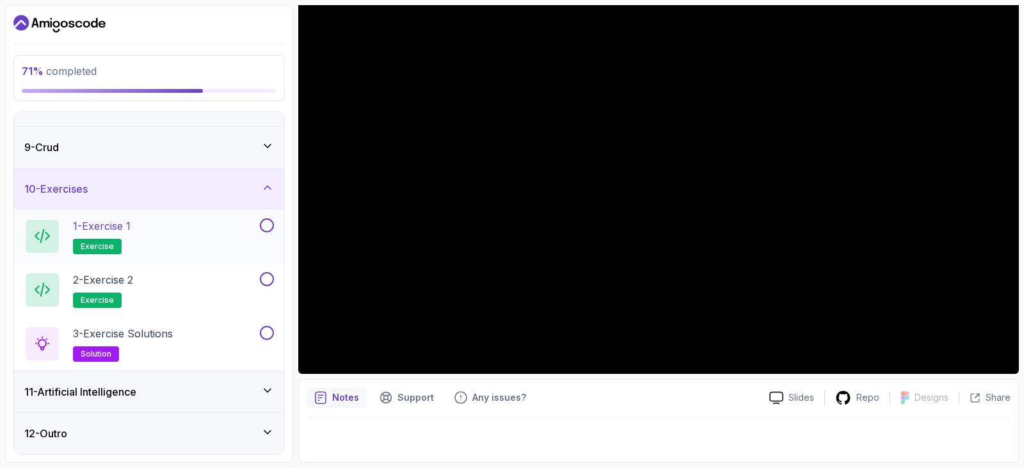
click at [218, 234] on div "1 - Exercise 1 exercise" at bounding box center [140, 236] width 233 height 36
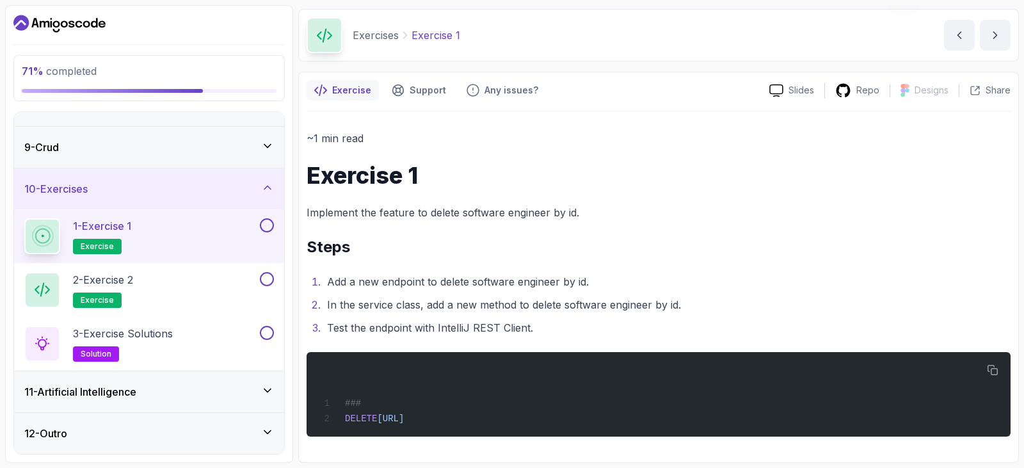
scroll to position [44, 0]
click at [268, 230] on button at bounding box center [267, 225] width 14 height 14
click at [267, 282] on button at bounding box center [267, 279] width 14 height 14
click at [267, 335] on button at bounding box center [267, 333] width 14 height 14
click at [246, 389] on div "11 - Artificial Intelligence" at bounding box center [149, 391] width 250 height 15
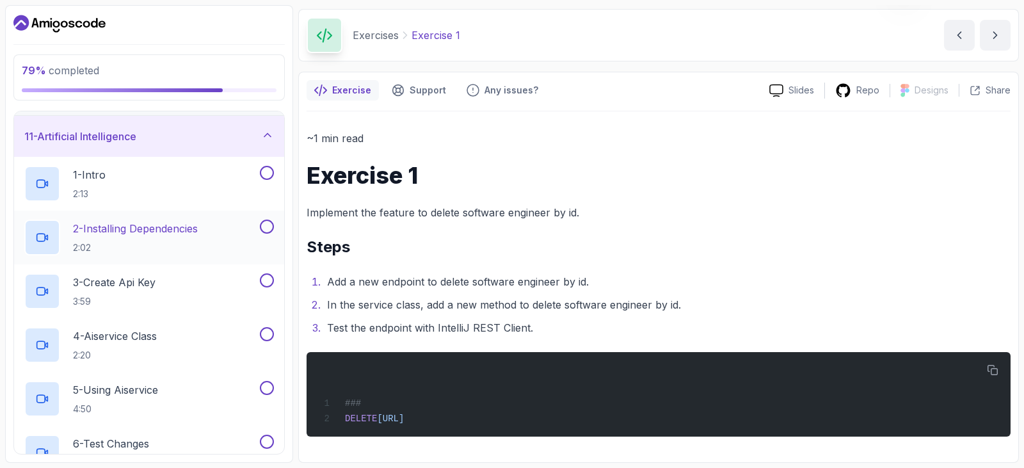
scroll to position [404, 0]
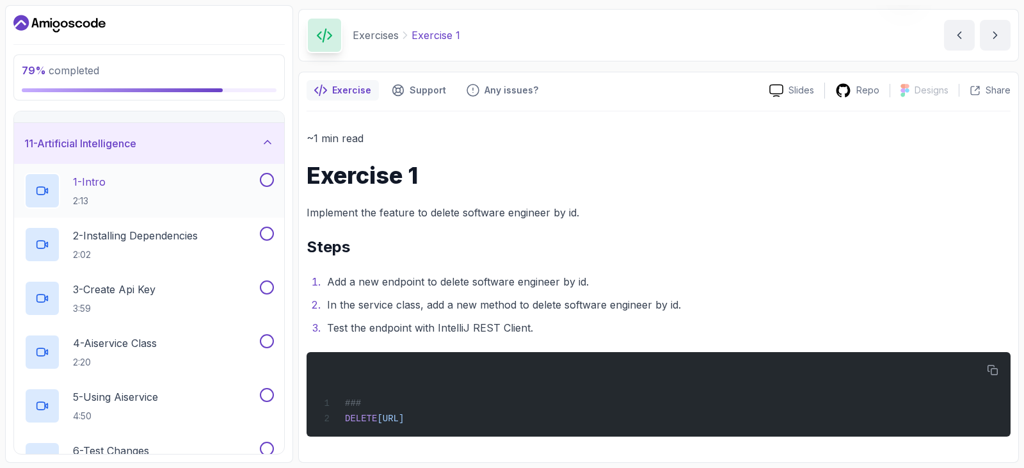
click at [175, 180] on div "1 - Intro 2:13" at bounding box center [140, 191] width 233 height 36
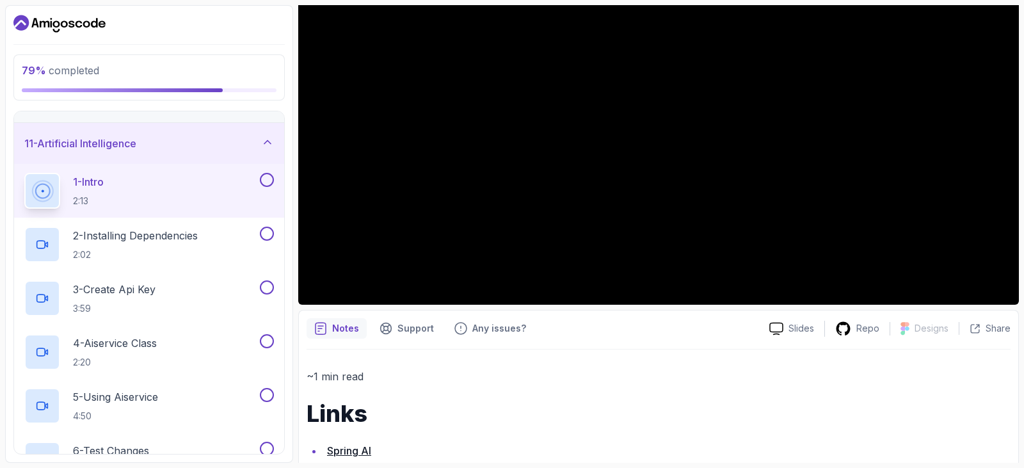
scroll to position [178, 0]
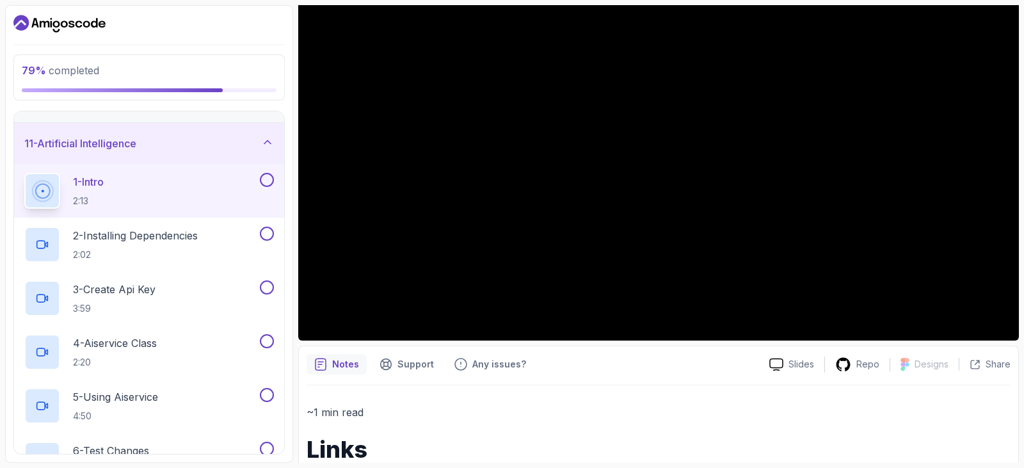
drag, startPoint x: 686, startPoint y: 386, endPoint x: 676, endPoint y: 381, distance: 12.0
click at [686, 386] on div "~1 min read Links Spring AI" at bounding box center [658, 451] width 704 height 133
click at [626, 402] on div "~1 min read Links Spring AI" at bounding box center [658, 451] width 704 height 133
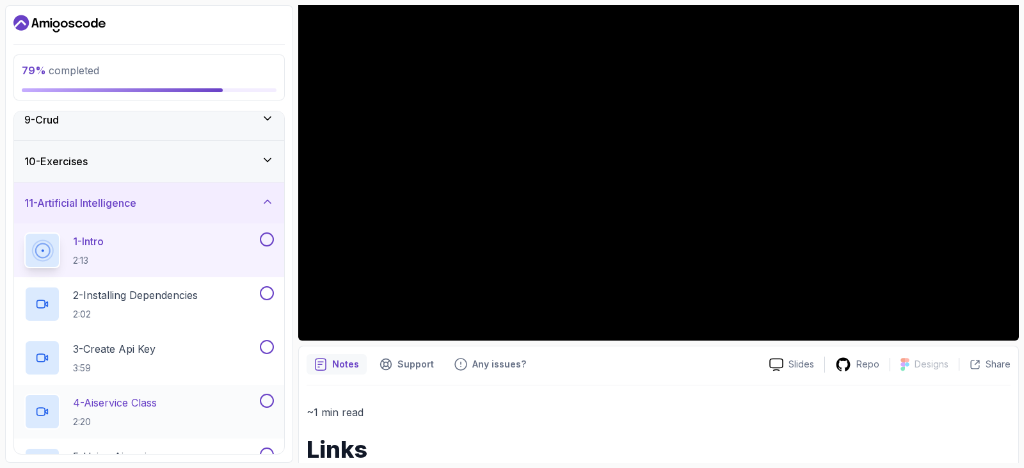
scroll to position [532, 0]
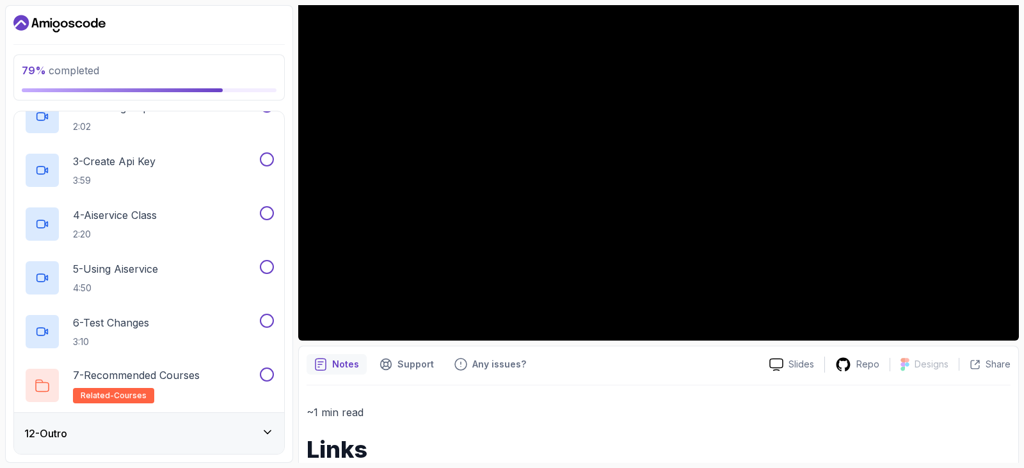
click at [219, 441] on div "12 - Outro" at bounding box center [149, 433] width 270 height 41
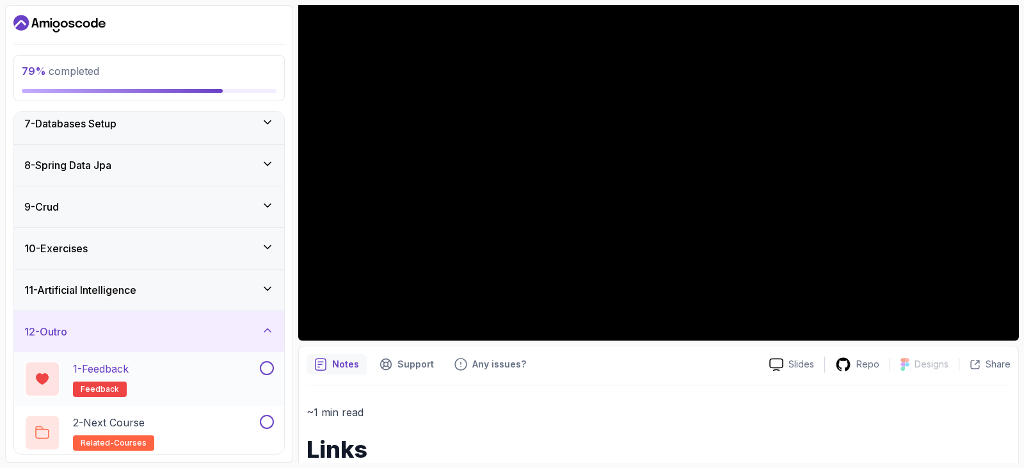
scroll to position [264, 0]
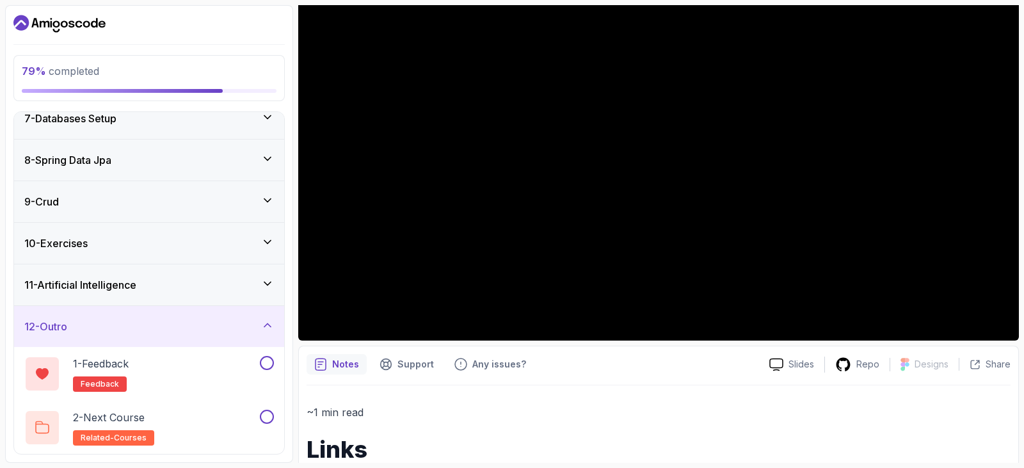
click at [209, 315] on div "12 - Outro" at bounding box center [149, 326] width 270 height 41
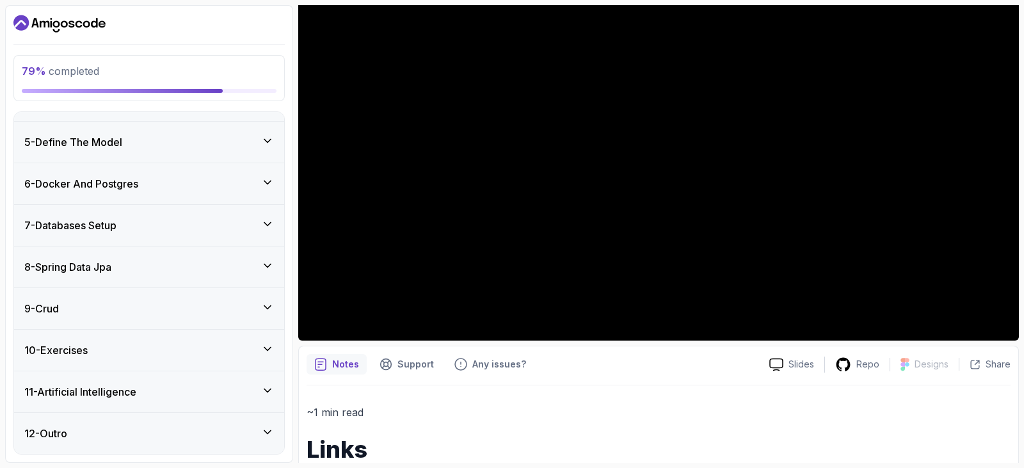
click at [207, 385] on div "11 - Artificial Intelligence" at bounding box center [149, 391] width 250 height 15
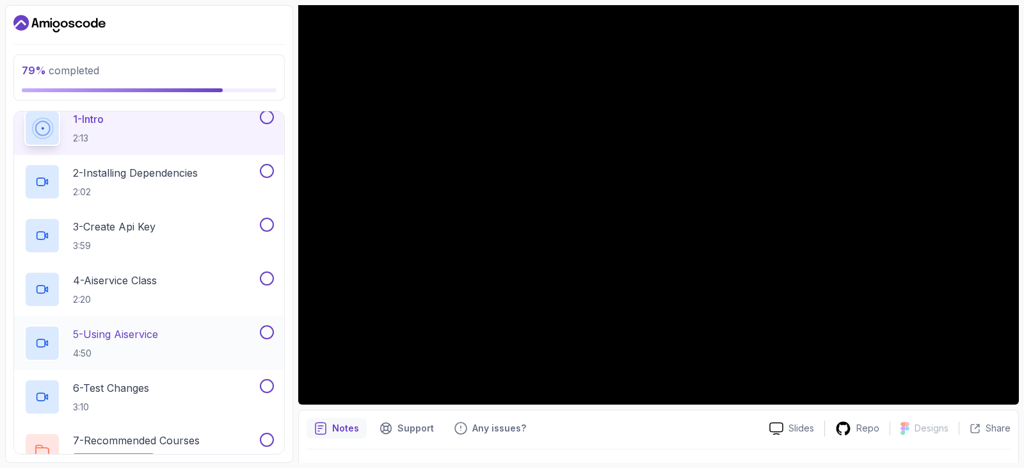
scroll to position [468, 0]
click at [158, 335] on p "5 - Using Aiservice" at bounding box center [115, 332] width 85 height 15
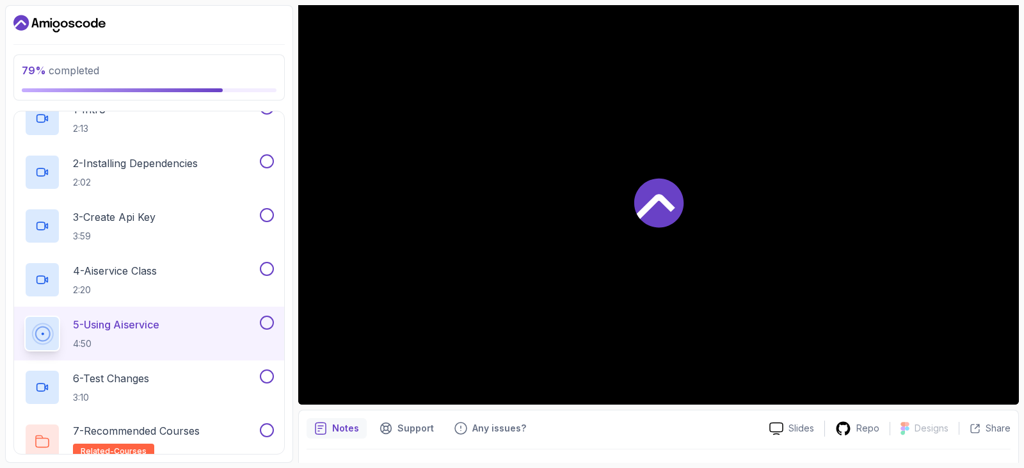
scroll to position [532, 0]
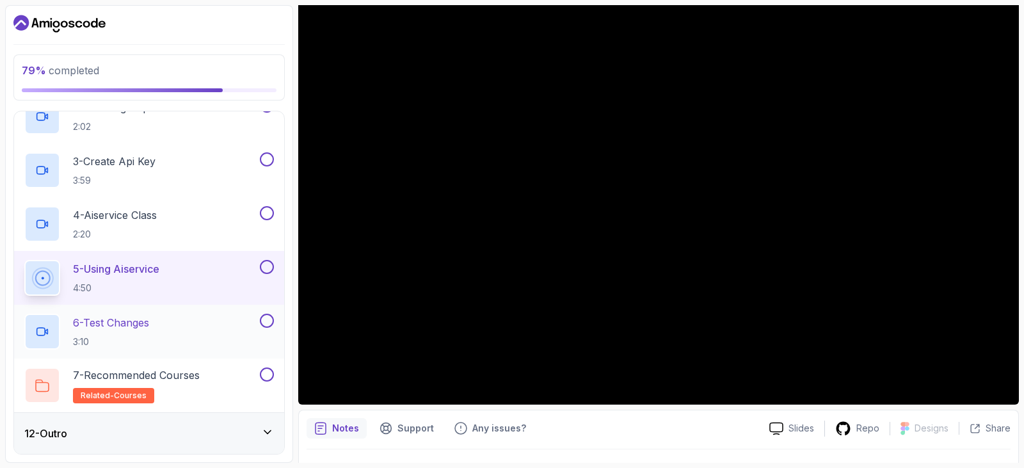
click at [177, 324] on div "6 - Test Changes 3:10" at bounding box center [140, 331] width 233 height 36
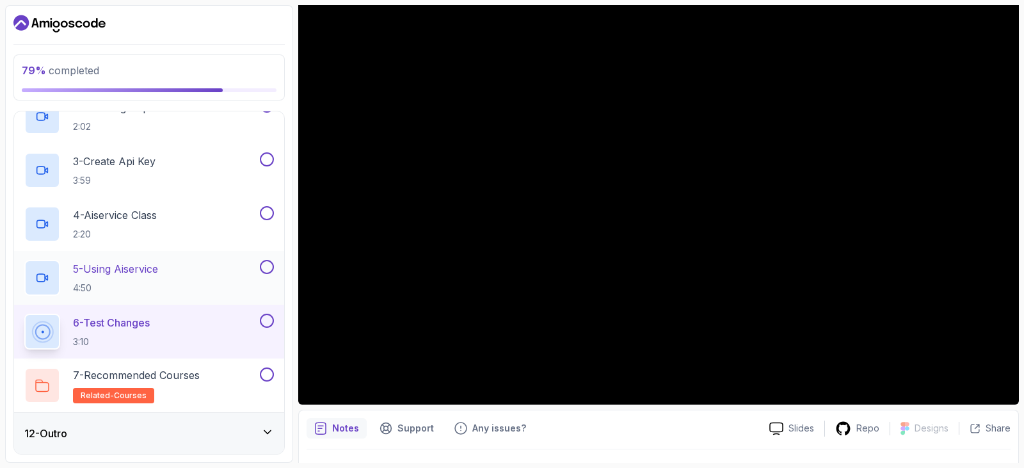
scroll to position [340, 0]
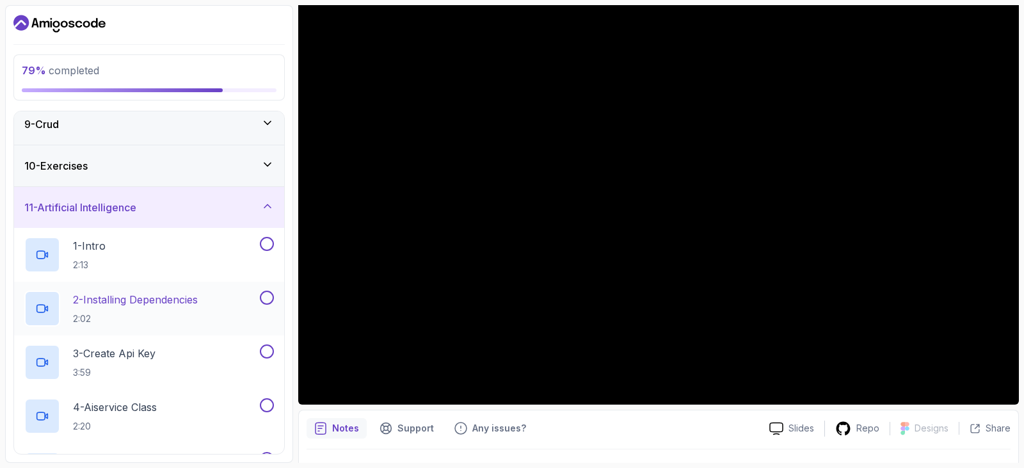
drag, startPoint x: 267, startPoint y: 246, endPoint x: 267, endPoint y: 285, distance: 39.0
click at [267, 248] on button at bounding box center [267, 244] width 14 height 14
click at [269, 297] on button at bounding box center [267, 297] width 14 height 14
click at [267, 347] on button at bounding box center [267, 351] width 14 height 14
click at [267, 247] on button at bounding box center [267, 244] width 14 height 14
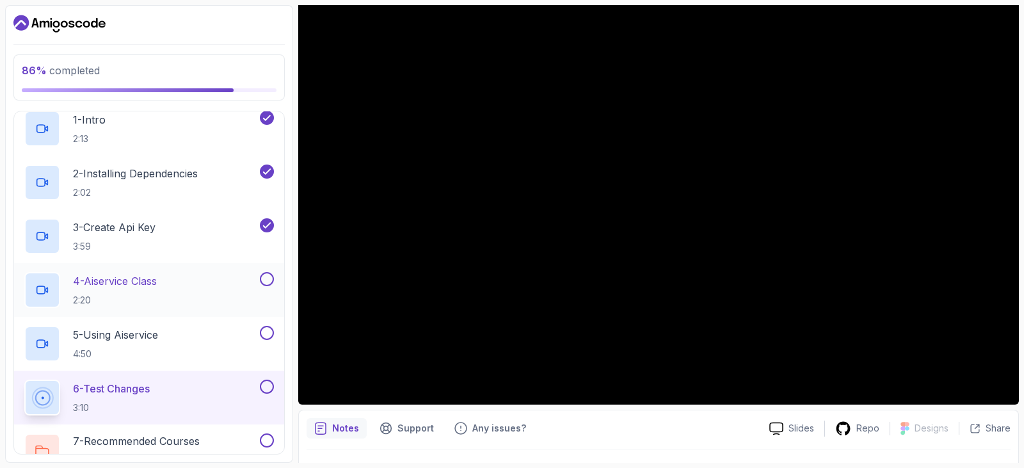
scroll to position [468, 0]
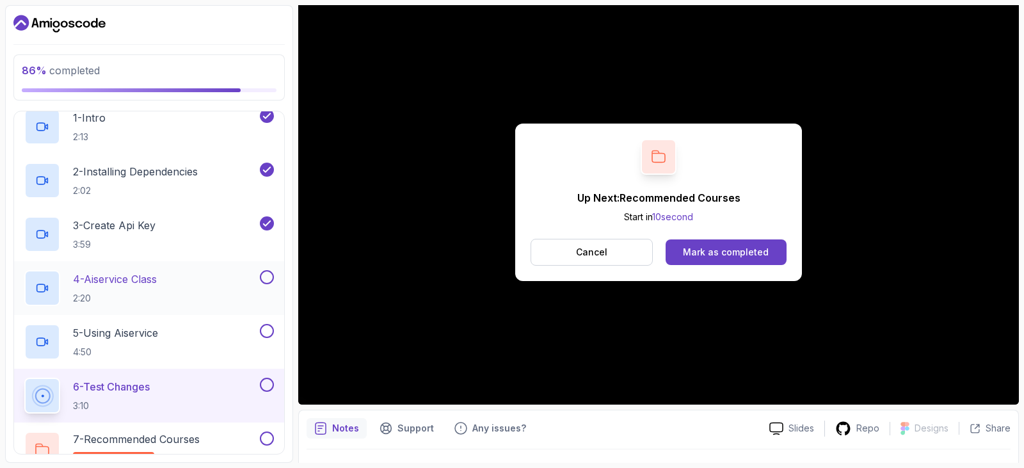
click at [266, 283] on button at bounding box center [267, 277] width 14 height 14
click at [269, 335] on button at bounding box center [267, 331] width 14 height 14
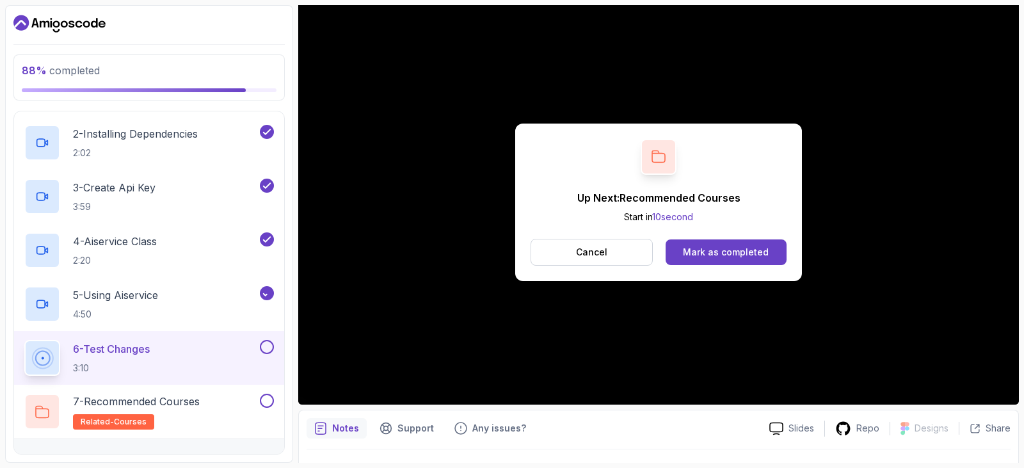
scroll to position [532, 0]
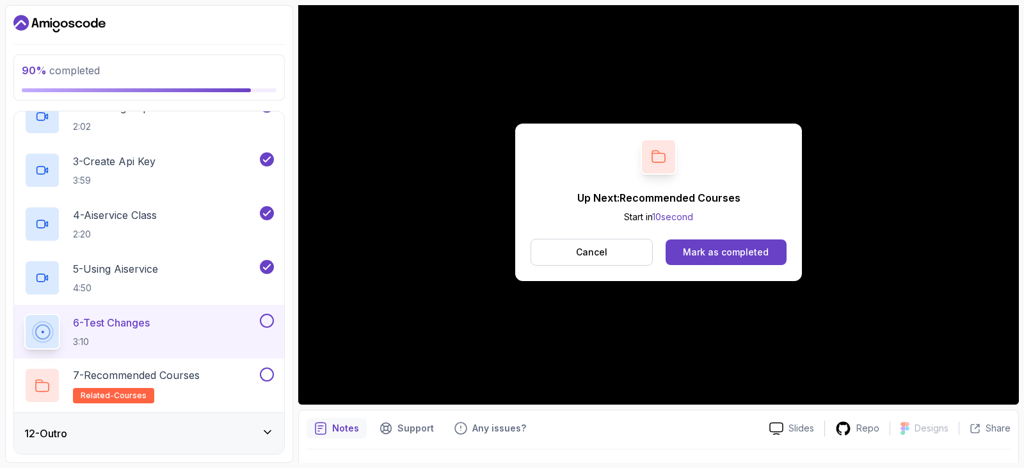
click at [266, 324] on button at bounding box center [267, 320] width 14 height 14
click at [269, 375] on button at bounding box center [267, 374] width 14 height 14
click at [247, 434] on div "12 - Outro" at bounding box center [149, 432] width 250 height 15
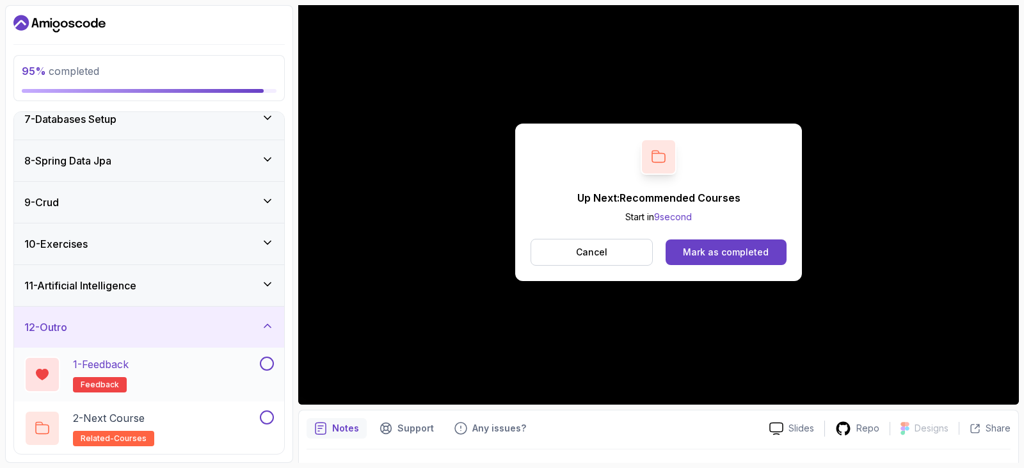
scroll to position [264, 0]
click at [216, 369] on div "1 - Feedback feedback" at bounding box center [140, 373] width 233 height 36
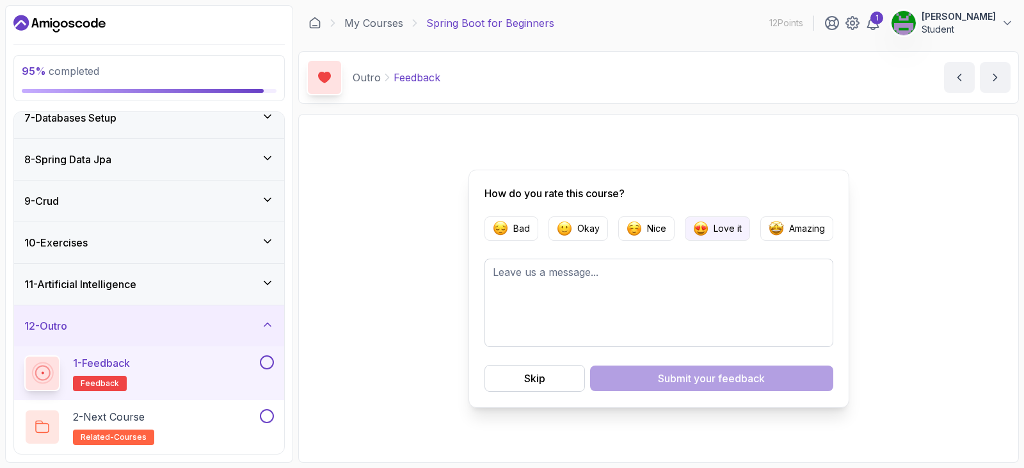
click at [733, 232] on p "Love it" at bounding box center [727, 228] width 28 height 13
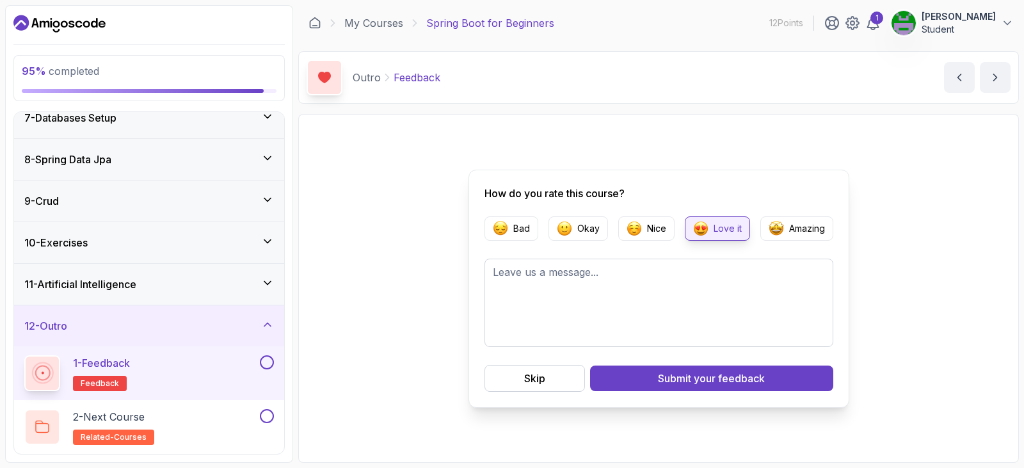
click at [699, 378] on span "your feedback" at bounding box center [729, 377] width 71 height 15
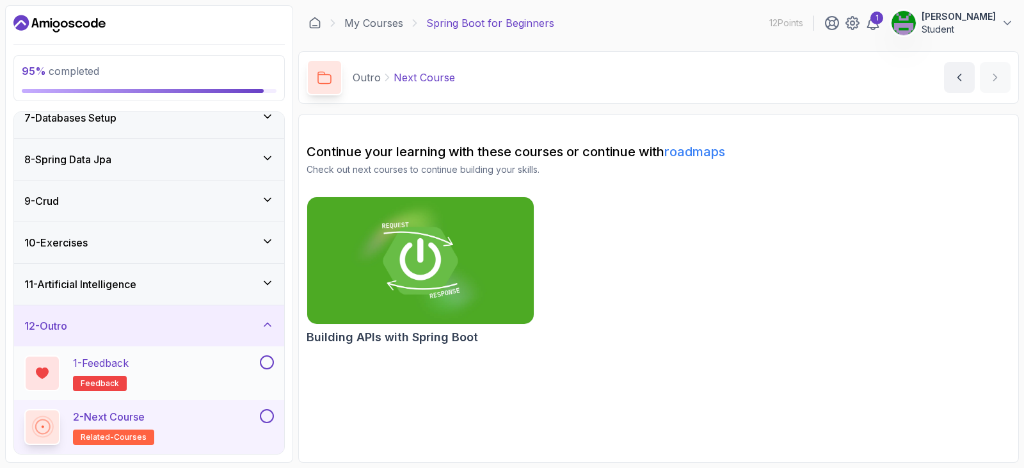
click at [266, 367] on button at bounding box center [267, 362] width 14 height 14
click at [268, 423] on button "2 - Next Course related-courses" at bounding box center [149, 427] width 250 height 36
click at [269, 418] on button at bounding box center [267, 416] width 14 height 14
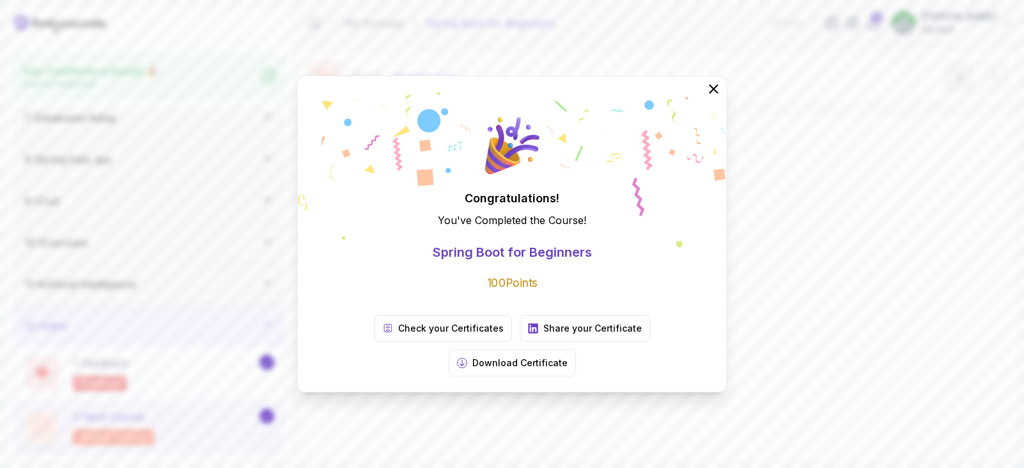
scroll to position [260, 0]
click at [382, 336] on link "Check your Certificates" at bounding box center [443, 328] width 138 height 27
click at [567, 356] on p "Download Certificate" at bounding box center [519, 362] width 95 height 13
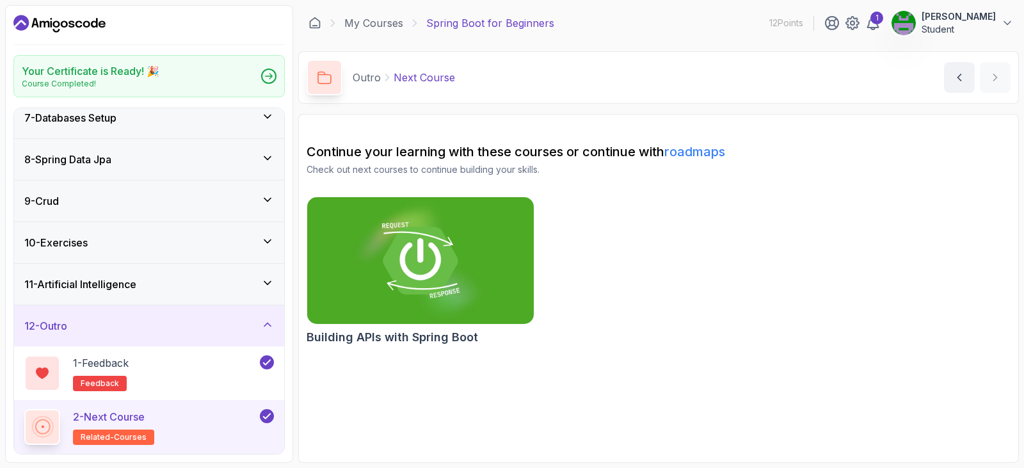
scroll to position [0, 0]
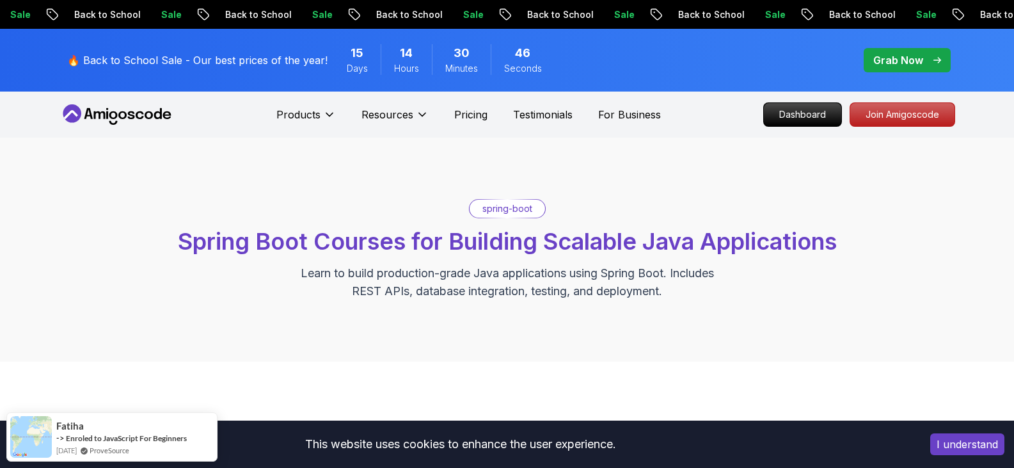
drag, startPoint x: 891, startPoint y: 118, endPoint x: 623, endPoint y: 244, distance: 296.2
click at [891, 118] on p "Join Amigoscode" at bounding box center [902, 114] width 104 height 23
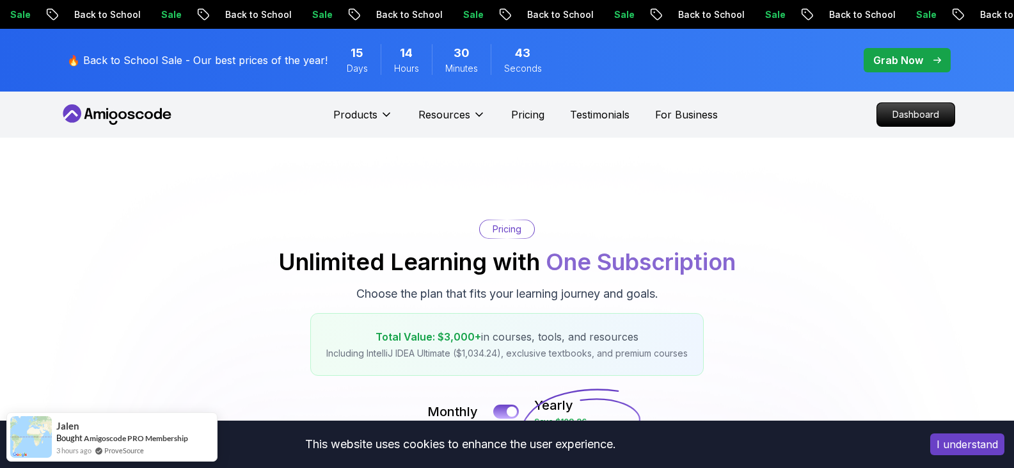
click at [924, 115] on p "Dashboard" at bounding box center [915, 114] width 77 height 23
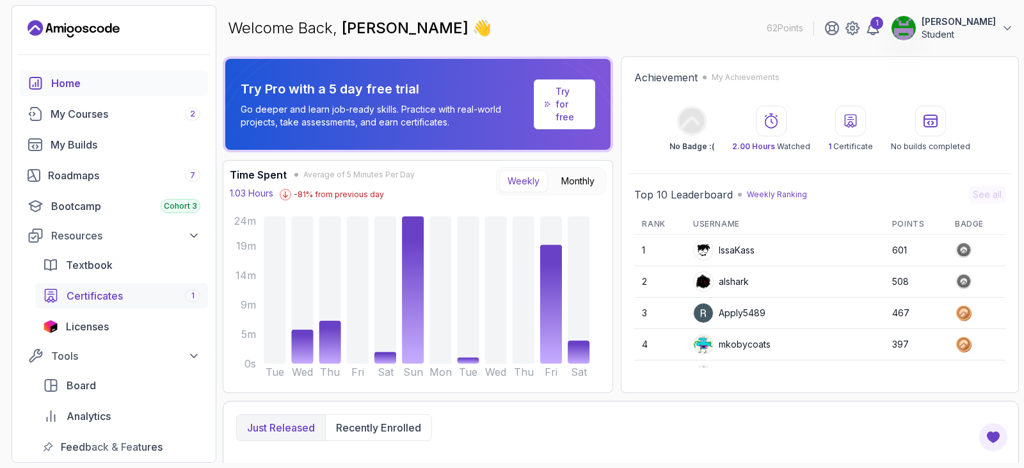
click at [115, 289] on span "Certificates" at bounding box center [95, 295] width 56 height 15
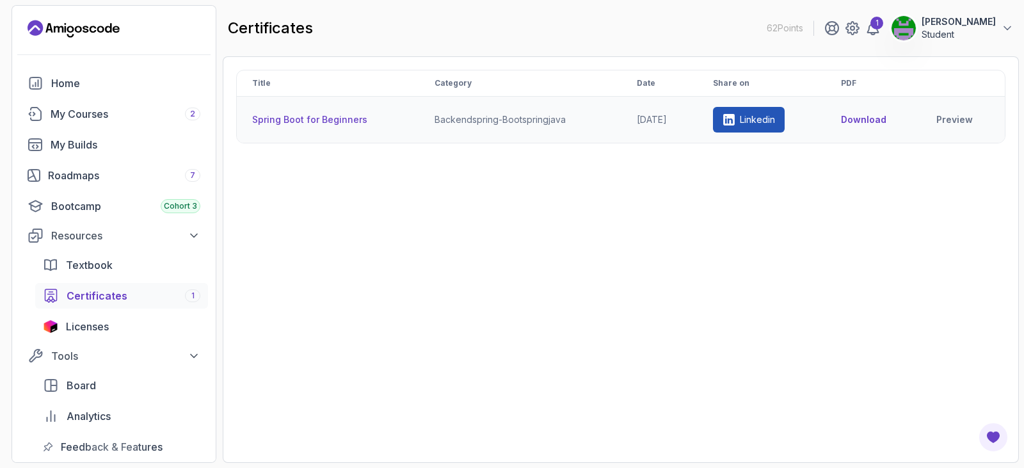
click at [367, 126] on th "Spring Boot for Beginners" at bounding box center [328, 120] width 182 height 47
click at [322, 120] on th "Spring Boot for Beginners" at bounding box center [328, 120] width 182 height 47
click at [947, 122] on link "Preview" at bounding box center [962, 119] width 53 height 13
click at [749, 124] on link "Linkedin" at bounding box center [749, 120] width 72 height 26
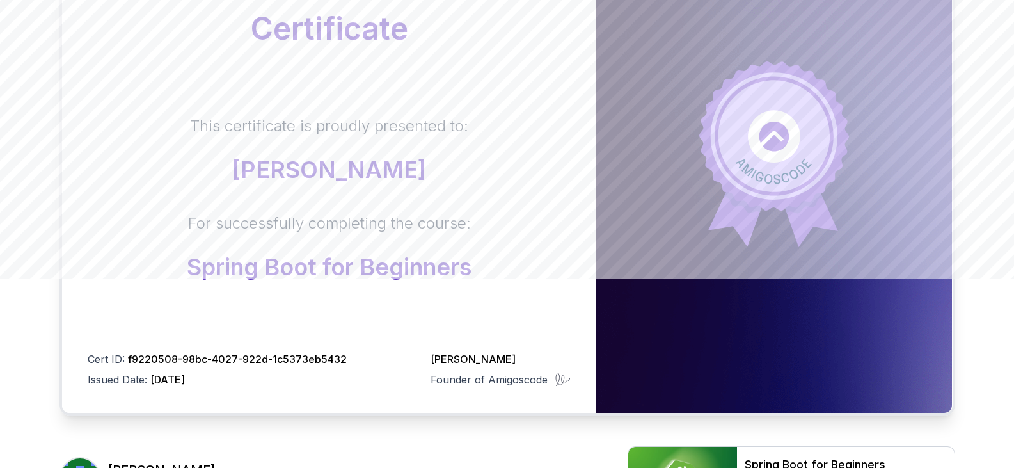
scroll to position [342, 0]
